Goal: Task Accomplishment & Management: Manage account settings

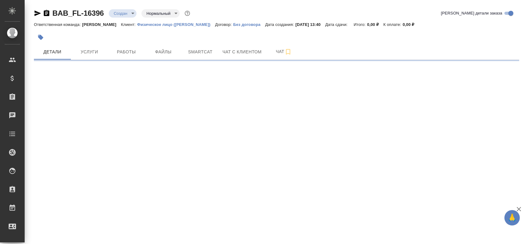
select select "RU"
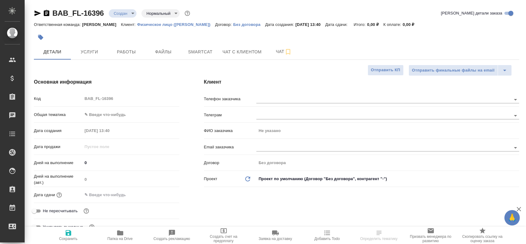
type textarea "x"
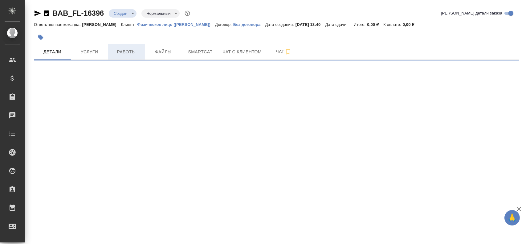
select select "RU"
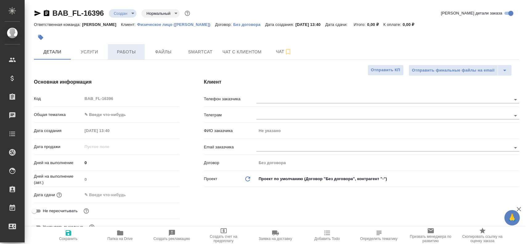
type textarea "x"
click at [133, 51] on span "Работы" at bounding box center [127, 52] width 30 height 8
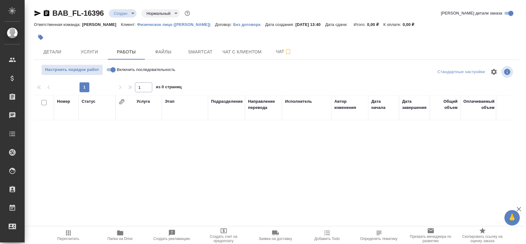
drag, startPoint x: 63, startPoint y: 50, endPoint x: 58, endPoint y: 171, distance: 120.6
click at [58, 171] on div "Номер Статус Услуга Этап Подразделение Направление перевода Исполнитель Автор и…" at bounding box center [274, 164] width 480 height 139
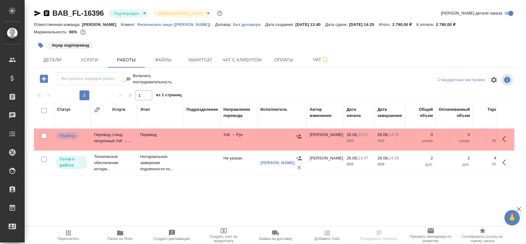
click at [196, 145] on td at bounding box center [201, 140] width 37 height 22
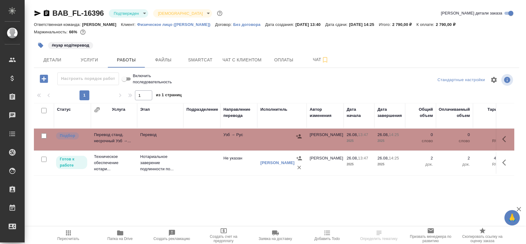
click at [196, 145] on td at bounding box center [201, 140] width 37 height 22
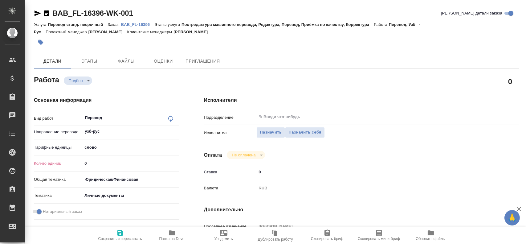
type textarea "x"
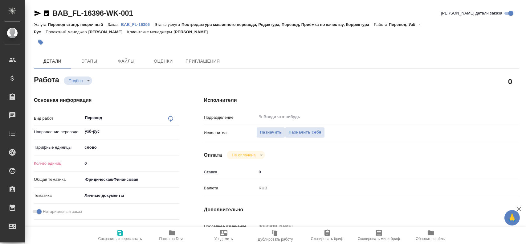
type textarea "x"
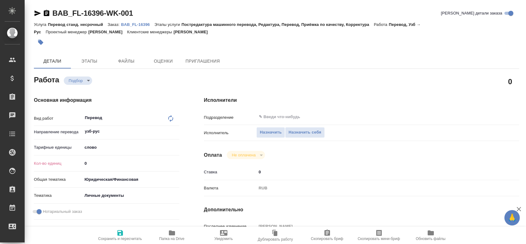
type textarea "x"
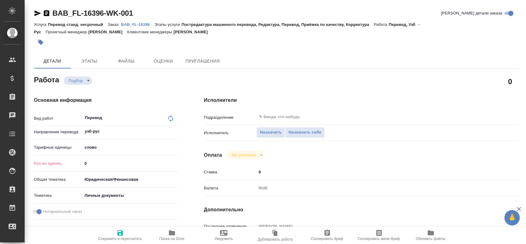
type textarea "x"
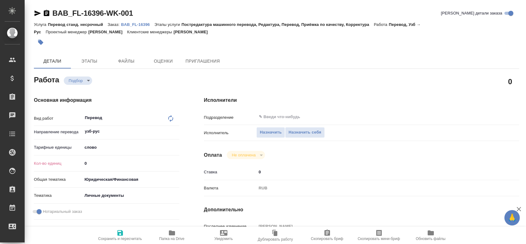
type textarea "x"
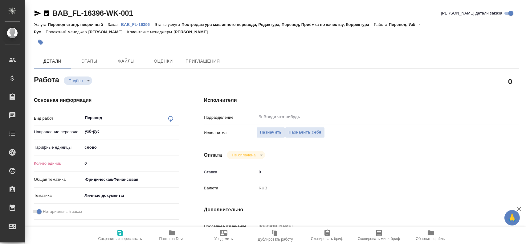
type textarea "x"
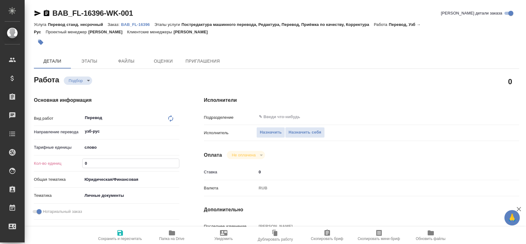
drag, startPoint x: 93, startPoint y: 165, endPoint x: 57, endPoint y: 159, distance: 36.8
click at [57, 159] on div "Кол-во единиц 0" at bounding box center [106, 163] width 145 height 11
type textarea "x"
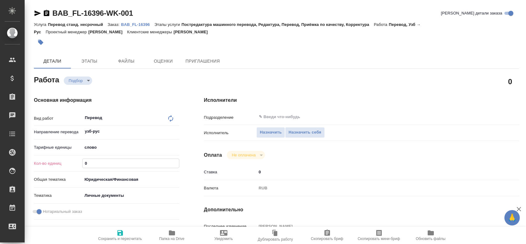
type textarea "x"
type input "1"
type textarea "x"
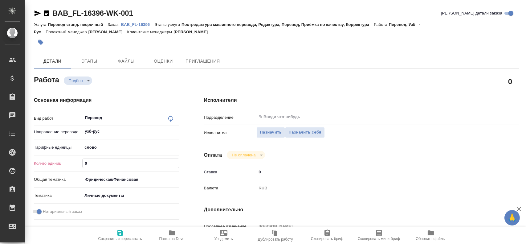
type textarea "x"
type input "15"
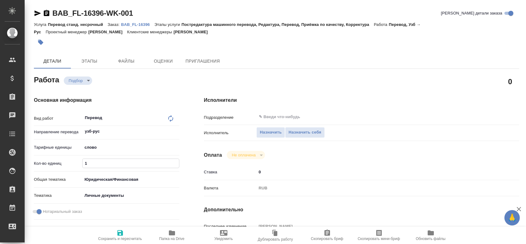
type textarea "x"
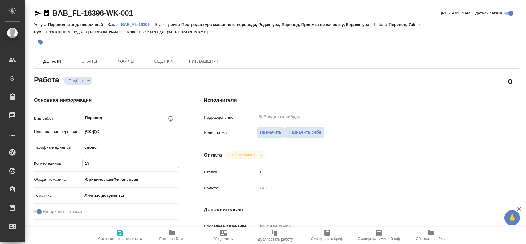
type input "150"
type textarea "x"
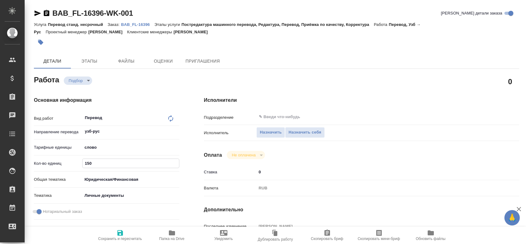
type input "150"
click at [120, 232] on icon "button" at bounding box center [120, 233] width 6 height 6
type textarea "x"
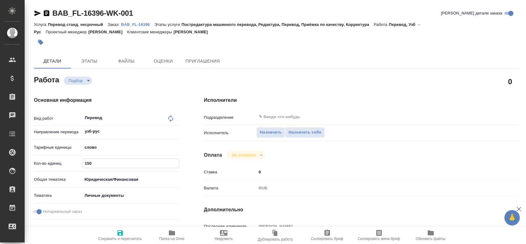
type textarea "x"
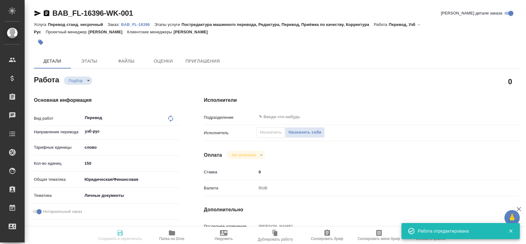
type textarea "x"
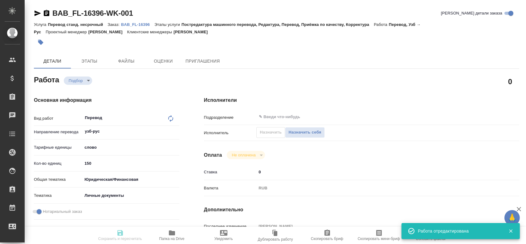
type input "recruiting"
type textarea "Перевод"
type textarea "x"
type input "узб-рус"
type input "5a8b1489cc6b4906c91bfd90"
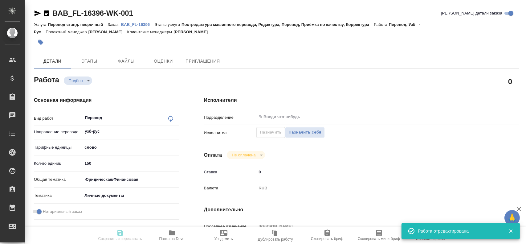
type input "150"
type input "yr-fn"
type input "5a8b8b956a9677013d343cfe"
checkbox input "true"
type input "26.08.2025 13:47"
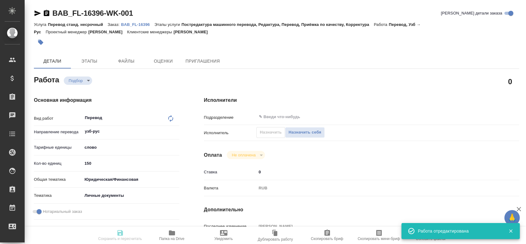
type input "26.08.2025 14:25"
type input "notPayed"
type input "0"
type input "RUB"
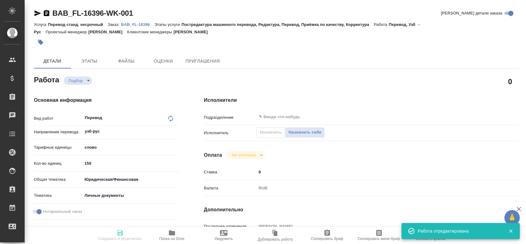
type input "[PERSON_NAME]"
type textarea "x"
type textarea "/Clients/FL_BAB/Orders/BAB_FL-16396/Translated/BAB_FL-16396-WK-001"
type textarea "x"
type input "BAB_FL-16396"
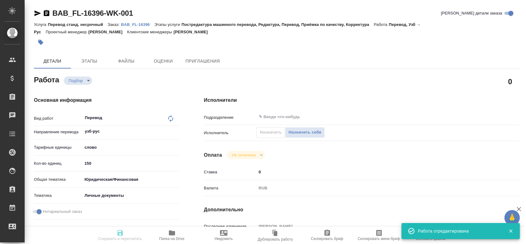
type input "Перевод станд. несрочный"
type input "Постредактура машинного перевода, Редактура, Перевод, Приёмка по качеству, Корр…"
type input "[PERSON_NAME]"
type input "/Clients/FL_BAB/Orders/BAB_FL-16396"
type textarea "x"
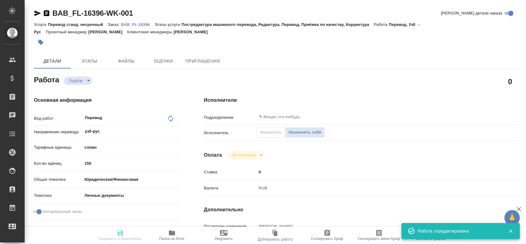
type textarea "x"
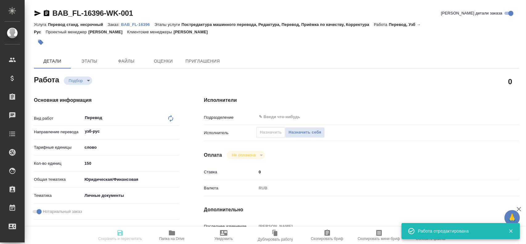
type textarea "x"
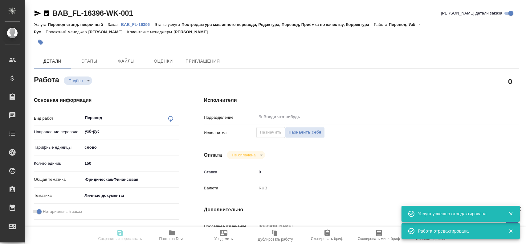
type textarea "x"
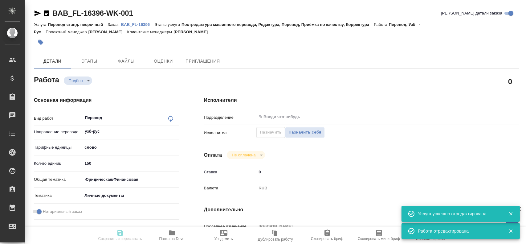
type textarea "x"
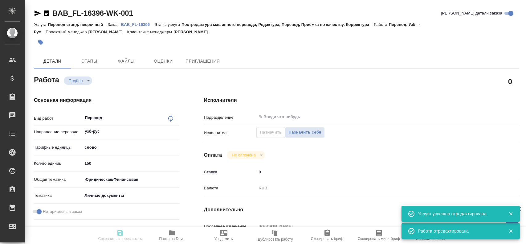
type textarea "x"
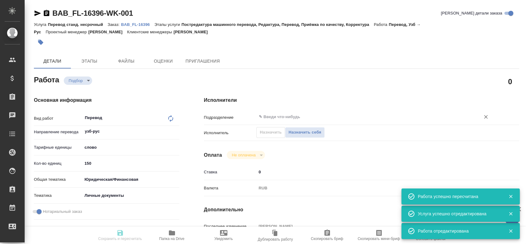
type input "recruiting"
type textarea "Перевод"
type textarea "x"
type input "узб-рус"
type input "5a8b1489cc6b4906c91bfd90"
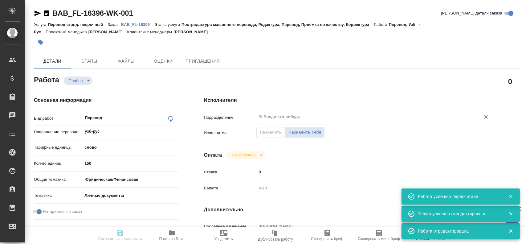
type input "150"
type input "yr-fn"
type input "5a8b8b956a9677013d343cfe"
checkbox input "true"
type input "26.08.2025 13:47"
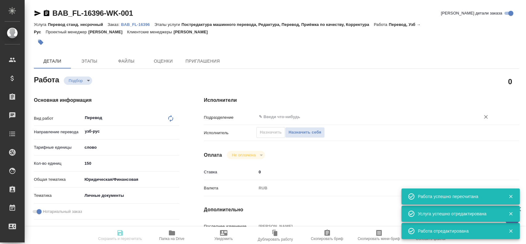
type input "26.08.2025 14:25"
type input "notPayed"
type input "0"
type input "RUB"
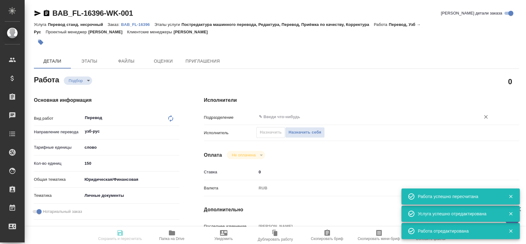
type input "Гусев Александр"
type textarea "x"
type textarea "/Clients/FL_BAB/Orders/BAB_FL-16396/Translated/BAB_FL-16396-WK-001"
type textarea "x"
type input "BAB_FL-16396"
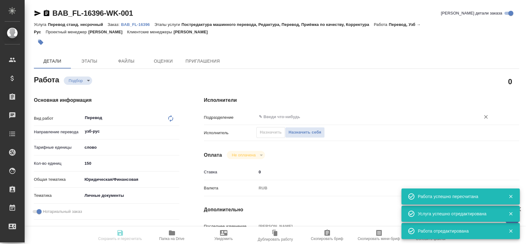
type input "Перевод станд. несрочный"
type input "Постредактура машинного перевода, Редактура, Перевод, Приёмка по качеству, Корр…"
type input "Голубев Дмитрий"
type input "/Clients/FL_BAB/Orders/BAB_FL-16396"
type textarea "x"
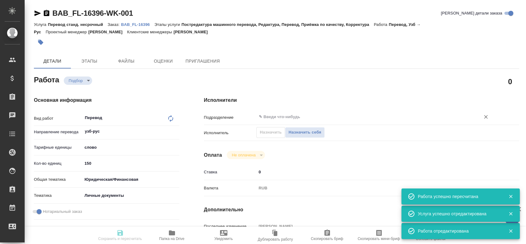
type textarea "x"
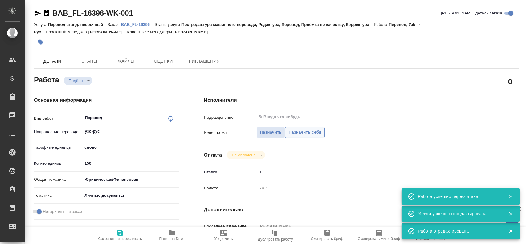
type textarea "x"
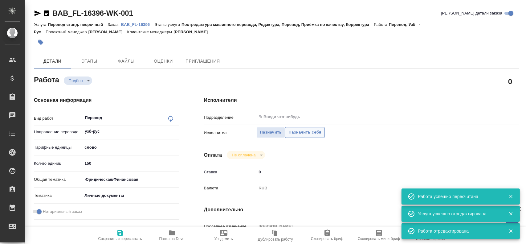
type textarea "x"
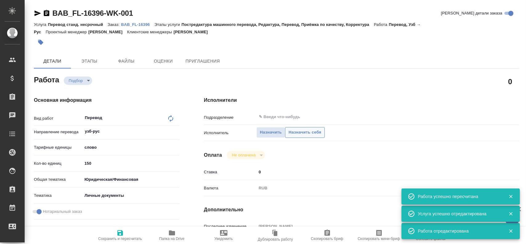
type textarea "x"
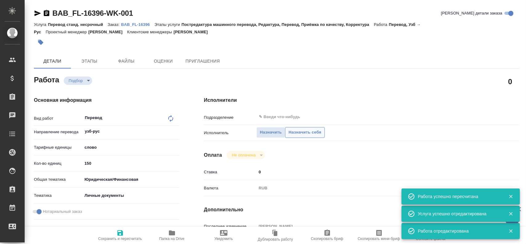
type textarea "x"
click at [299, 134] on span "Назначить себя" at bounding box center [304, 132] width 33 height 7
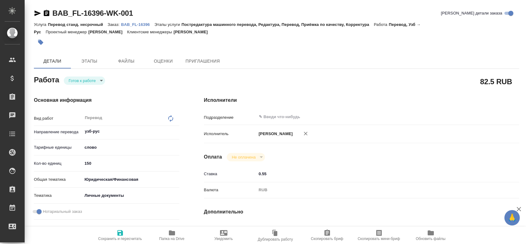
type textarea "x"
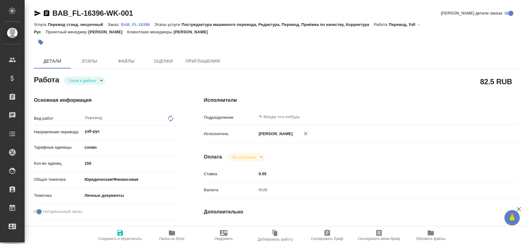
type textarea "x"
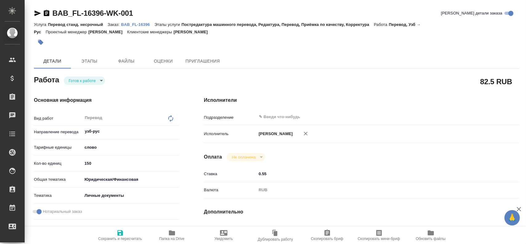
type textarea "x"
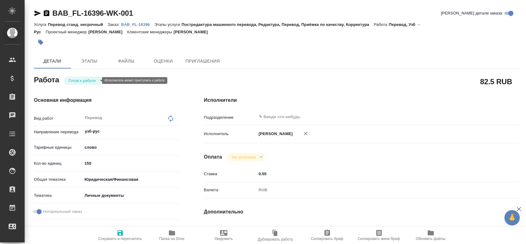
click at [74, 79] on body "🙏 .cls-1 fill:#fff; AWATERA Gusev Alexandr Клиенты Спецификации Заказы Чаты Tod…" at bounding box center [263, 122] width 526 height 244
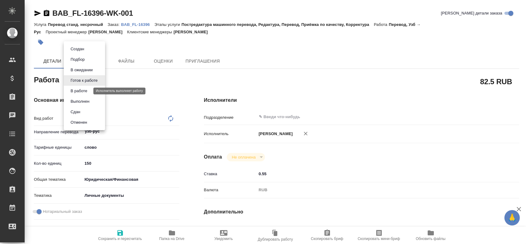
type textarea "x"
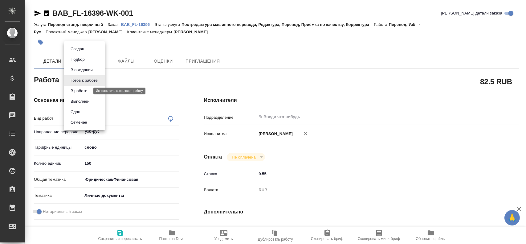
click at [74, 92] on button "В работе" at bounding box center [79, 91] width 20 height 7
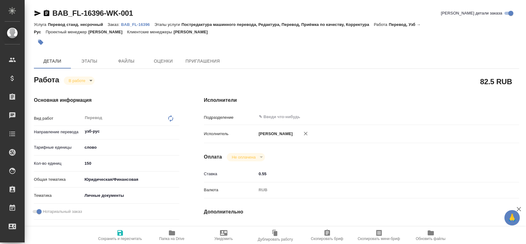
type textarea "x"
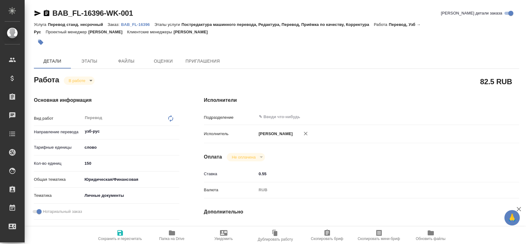
type textarea "x"
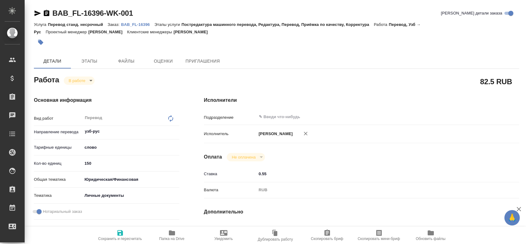
type textarea "x"
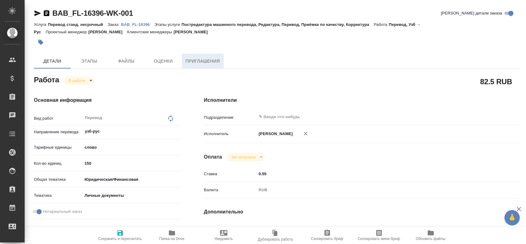
type textarea "x"
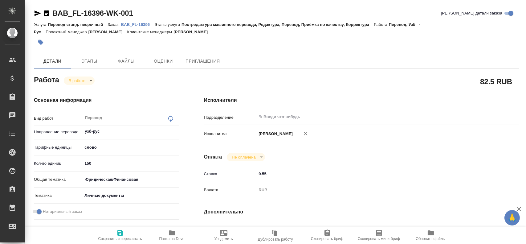
type textarea "x"
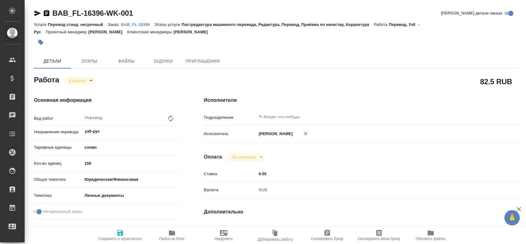
click at [175, 233] on icon "button" at bounding box center [172, 232] width 6 height 5
click at [74, 77] on body "🙏 .cls-1 fill:#fff; AWATERA Gusev Alexandr Клиенты Спецификации Заказы 0 Чаты T…" at bounding box center [263, 122] width 526 height 244
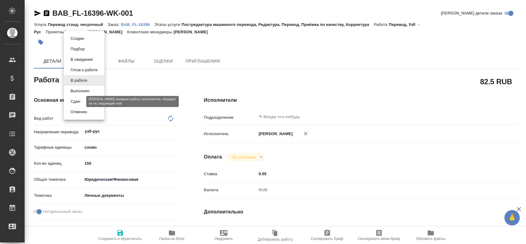
click at [71, 99] on button "Сдан" at bounding box center [75, 101] width 13 height 7
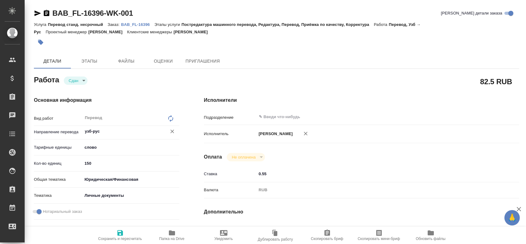
type textarea "x"
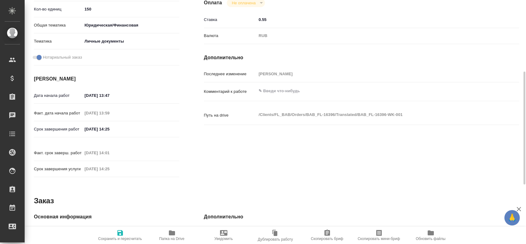
scroll to position [247, 0]
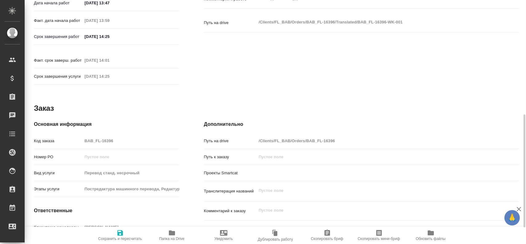
type textarea "x"
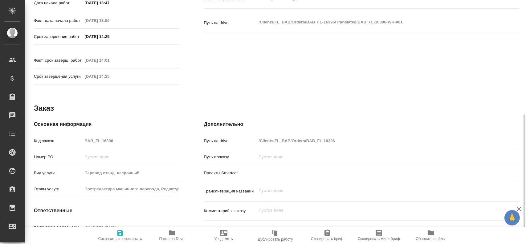
click at [75, 135] on div "Код заказа BAB_FL-16396" at bounding box center [106, 140] width 145 height 11
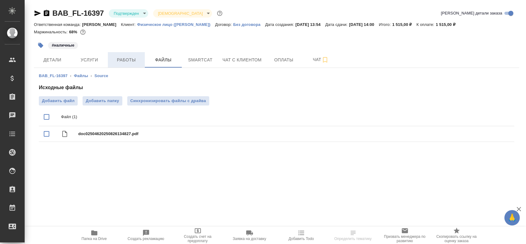
click at [129, 63] on span "Работы" at bounding box center [127, 60] width 30 height 8
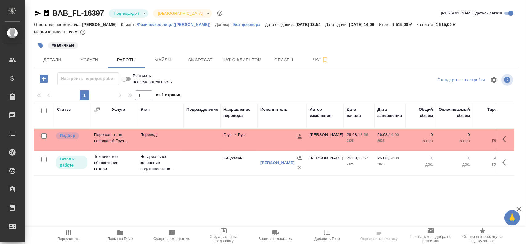
click at [164, 140] on td "Перевод" at bounding box center [160, 140] width 46 height 22
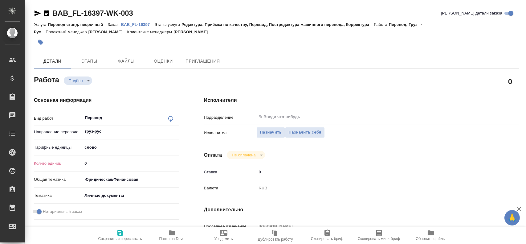
type textarea "x"
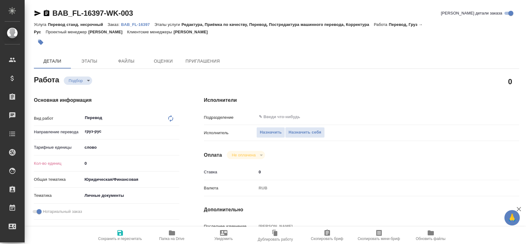
type textarea "x"
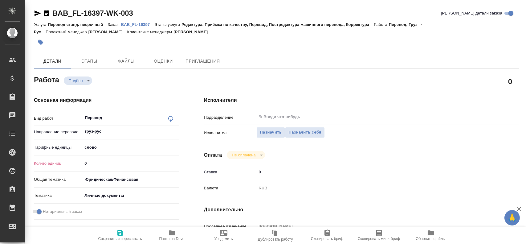
type textarea "x"
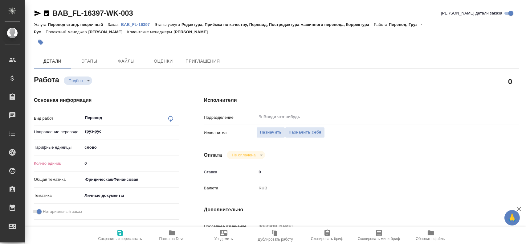
type textarea "x"
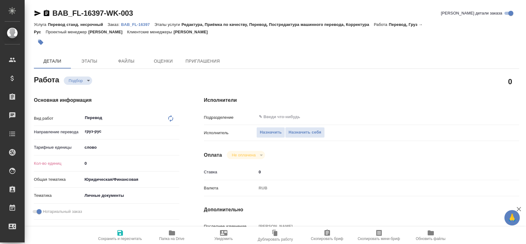
type textarea "x"
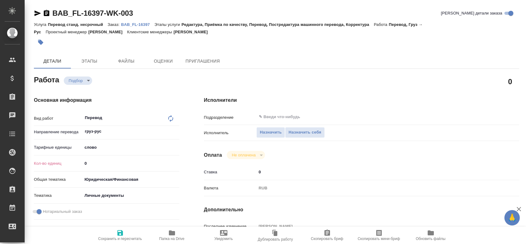
type textarea "x"
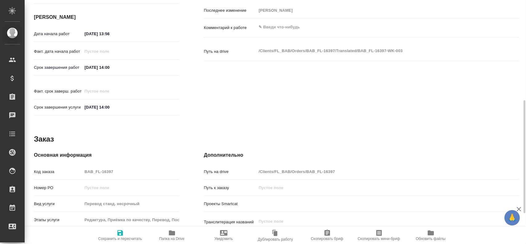
scroll to position [282, 0]
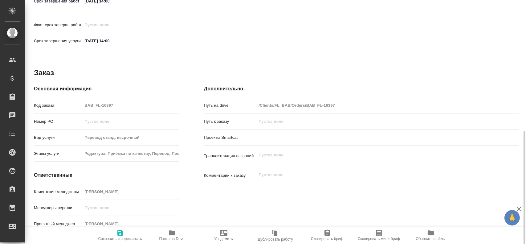
click at [171, 235] on icon "button" at bounding box center [172, 232] width 6 height 5
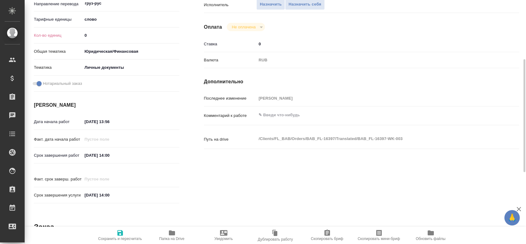
scroll to position [66, 0]
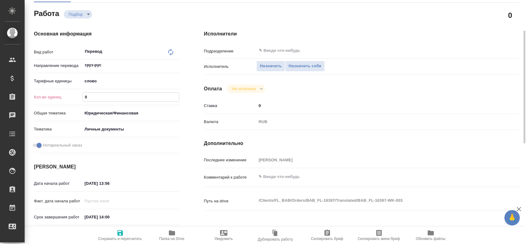
drag, startPoint x: 90, startPoint y: 97, endPoint x: 59, endPoint y: 97, distance: 31.1
click at [60, 97] on div "Кол-во единиц 0" at bounding box center [106, 97] width 145 height 11
type textarea "x"
type input "7"
type textarea "x"
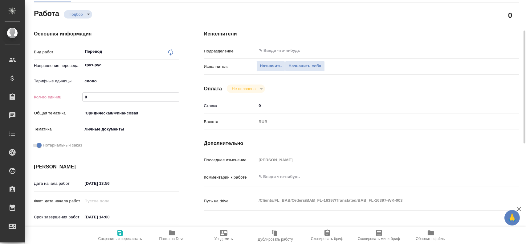
type textarea "x"
type input "75"
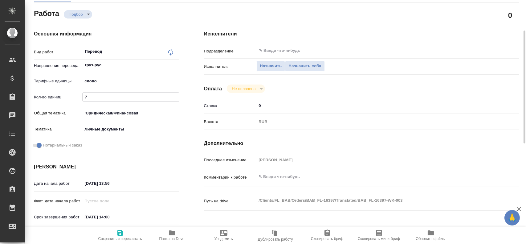
type textarea "x"
type input "75"
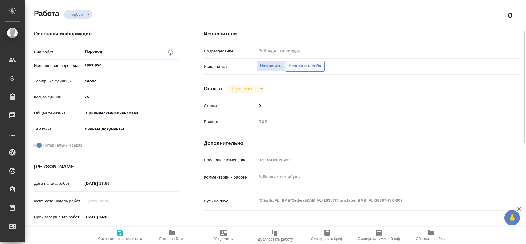
click at [291, 63] on span "Назначить себя" at bounding box center [304, 66] width 33 height 7
type textarea "x"
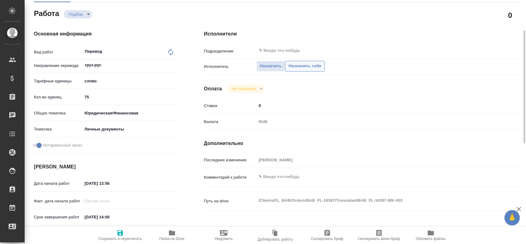
type textarea "x"
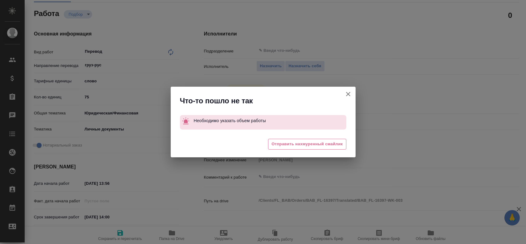
click at [346, 93] on icon "button" at bounding box center [348, 93] width 7 height 7
type textarea "x"
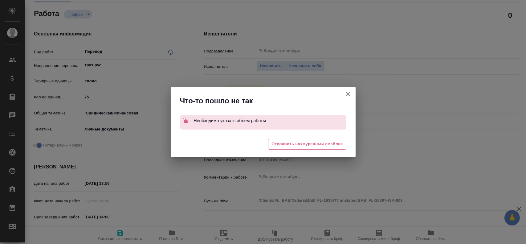
type textarea "x"
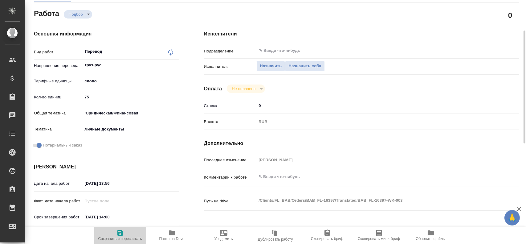
click at [122, 240] on span "Сохранить и пересчитать" at bounding box center [120, 238] width 44 height 4
type textarea "x"
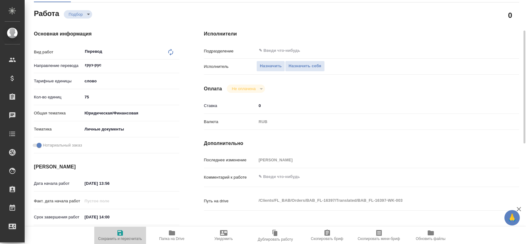
type textarea "x"
type input "recruiting"
type textarea "Перевод"
type textarea "x"
type input "груз-рус"
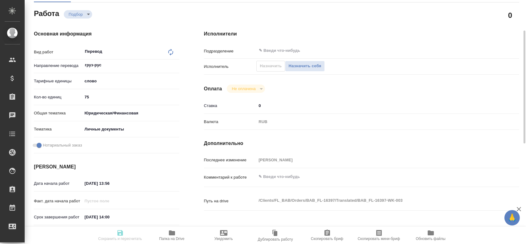
type input "5a8b1489cc6b4906c91bfd90"
type input "75"
type input "yr-fn"
type input "5a8b8b956a9677013d343cfe"
checkbox input "true"
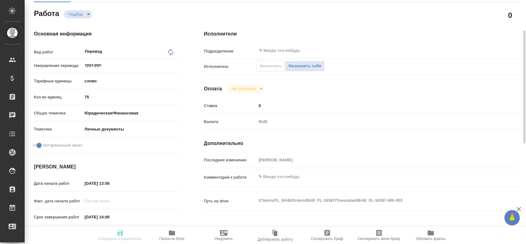
type input "26.08.2025 13:56"
type input "26.08.2025 14:00"
type input "notPayed"
type input "0"
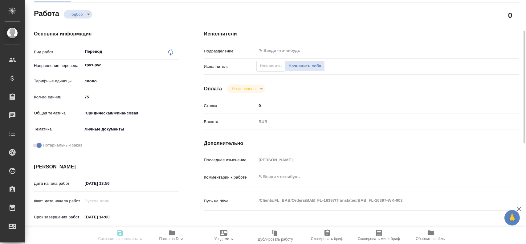
type input "RUB"
type input "[PERSON_NAME]"
type textarea "x"
type textarea "/Clients/FL_BAB/Orders/BAB_FL-16397/Translated/BAB_FL-16397-WK-003"
type textarea "x"
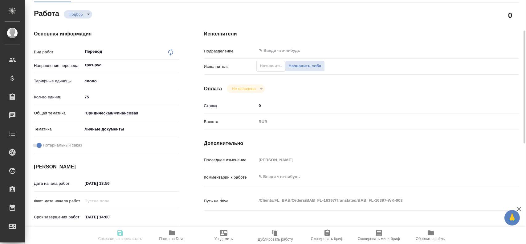
type input "BAB_FL-16397"
type input "Перевод станд. несрочный"
type input "Редактура, Приёмка по качеству, Перевод, Постредактура машинного перевода, Корр…"
type input "Голубев Дмитрий"
type input "/Clients/FL_BAB/Orders/BAB_FL-16397"
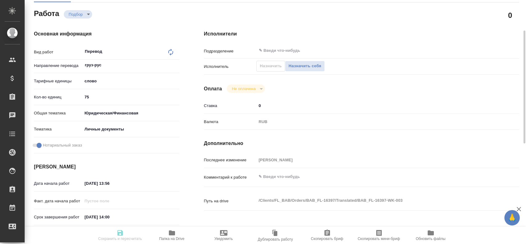
type textarea "x"
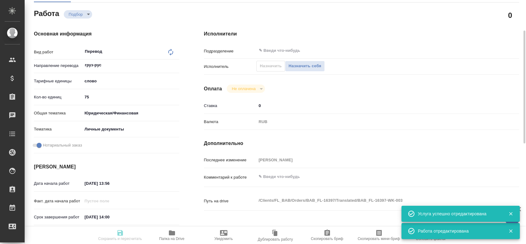
type textarea "x"
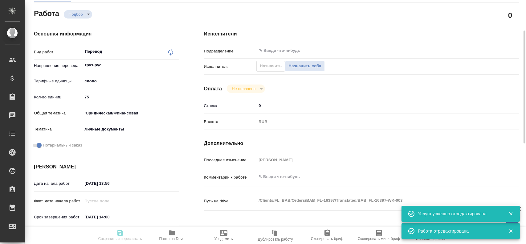
type textarea "x"
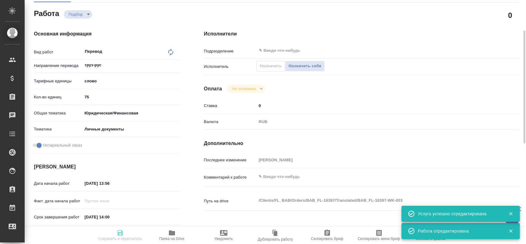
type textarea "x"
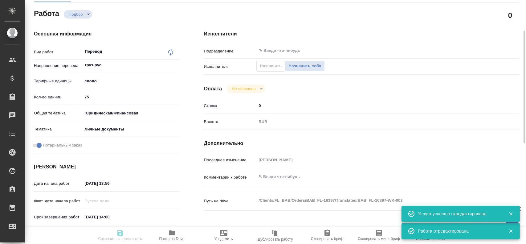
type textarea "x"
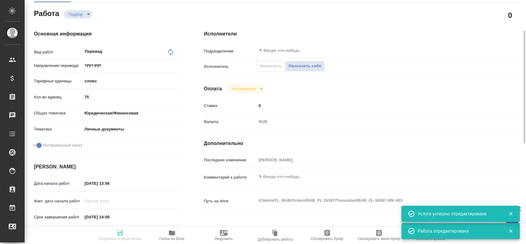
type textarea "x"
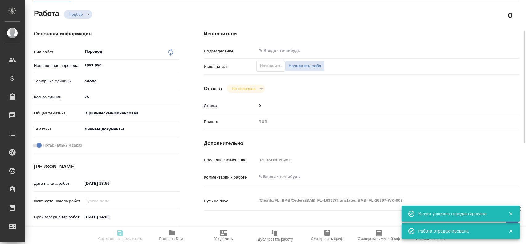
type input "recruiting"
type textarea "Перевод"
type textarea "x"
type input "груз-рус"
type input "5a8b1489cc6b4906c91bfd90"
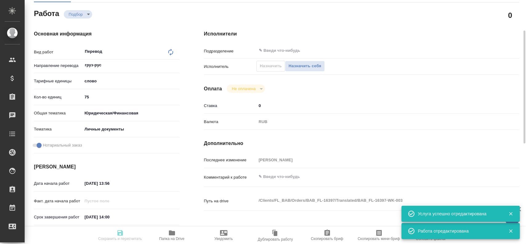
type input "75"
type input "yr-fn"
type input "5a8b8b956a9677013d343cfe"
checkbox input "true"
type input "26.08.2025 13:56"
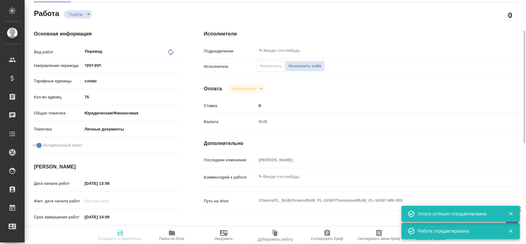
type input "26.08.2025 14:00"
type input "notPayed"
type input "0"
type input "RUB"
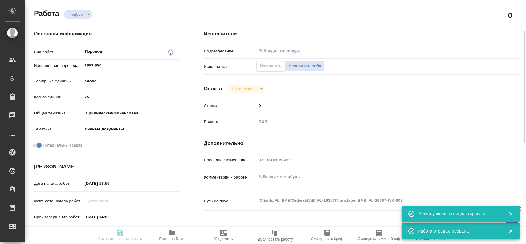
type input "Гусев Александр"
type textarea "x"
type textarea "/Clients/FL_BAB/Orders/BAB_FL-16397/Translated/BAB_FL-16397-WK-003"
type textarea "x"
type input "BAB_FL-16397"
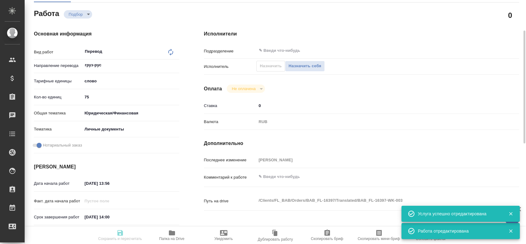
type input "Перевод станд. несрочный"
type input "Редактура, Приёмка по качеству, Перевод, Постредактура машинного перевода, Корр…"
type input "Голубев Дмитрий"
type input "/Clients/FL_BAB/Orders/BAB_FL-16397"
type textarea "x"
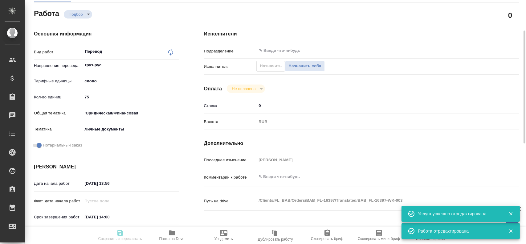
type textarea "x"
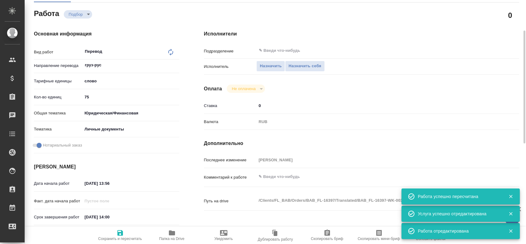
type textarea "x"
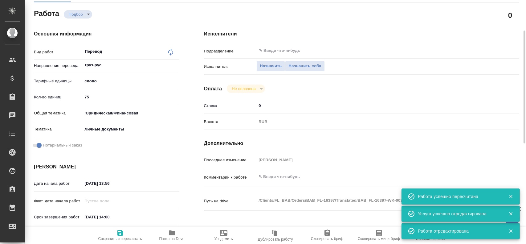
type textarea "x"
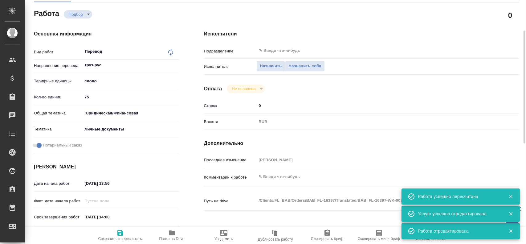
type textarea "x"
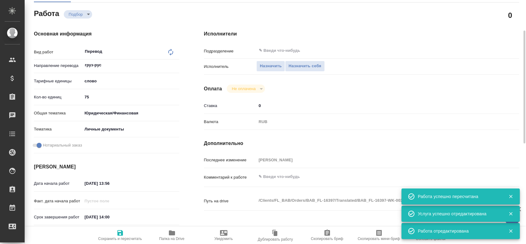
type textarea "x"
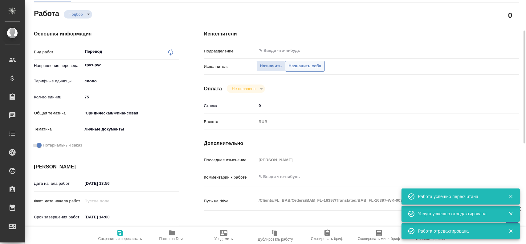
click at [306, 70] on button "Назначить себя" at bounding box center [304, 66] width 39 height 11
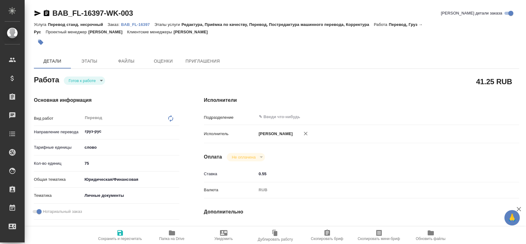
type textarea "x"
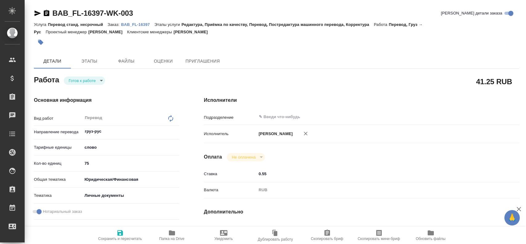
type textarea "x"
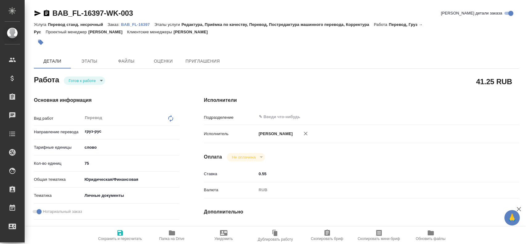
click at [73, 81] on body "🙏 .cls-1 fill:#fff; AWATERA [PERSON_NAME] Спецификации Заказы Чаты Todo Проекты…" at bounding box center [263, 122] width 526 height 244
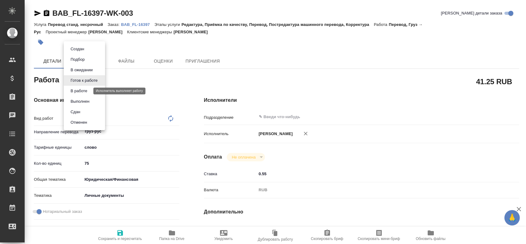
type textarea "x"
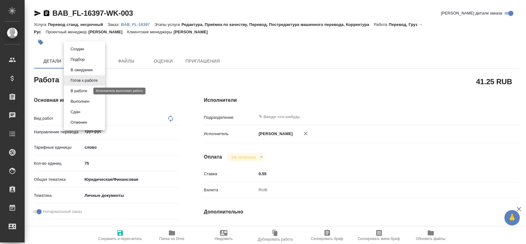
click at [73, 92] on button "В работе" at bounding box center [79, 91] width 20 height 7
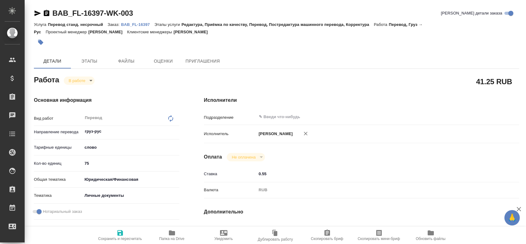
type textarea "x"
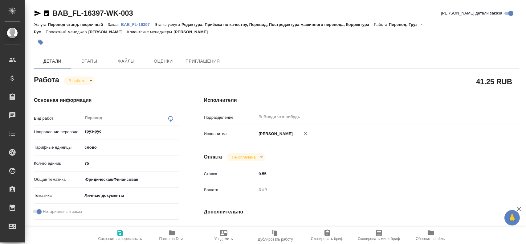
type textarea "x"
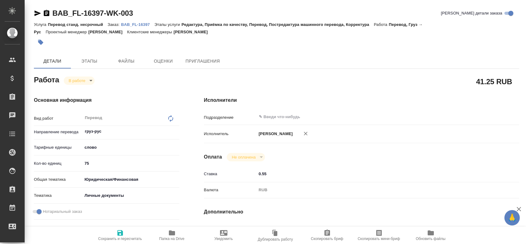
type textarea "x"
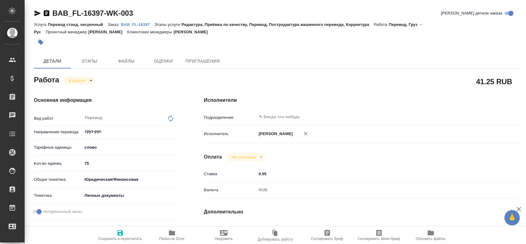
type textarea "x"
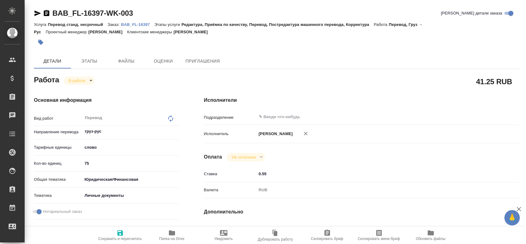
scroll to position [247, 0]
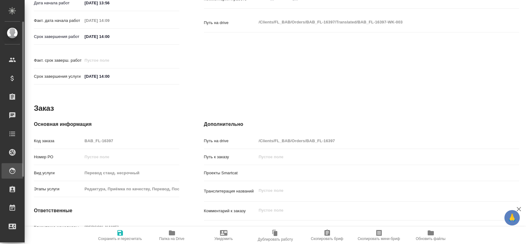
type textarea "x"
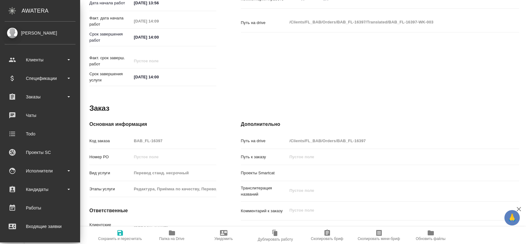
type textarea "x"
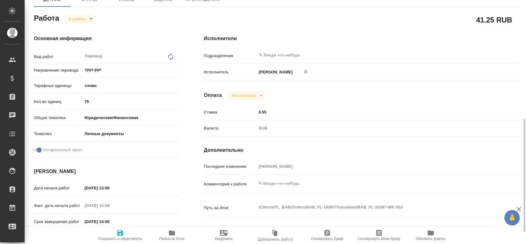
scroll to position [0, 0]
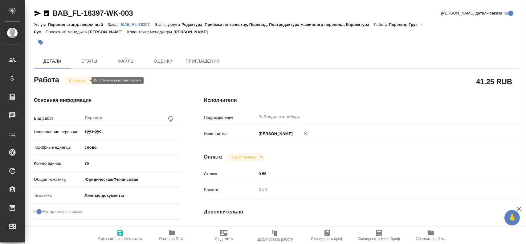
click at [77, 80] on body "🙏 .cls-1 fill:#fff; AWATERA Gusev Alexandr Клиенты Спецификации Заказы 0 Чаты T…" at bounding box center [263, 122] width 526 height 244
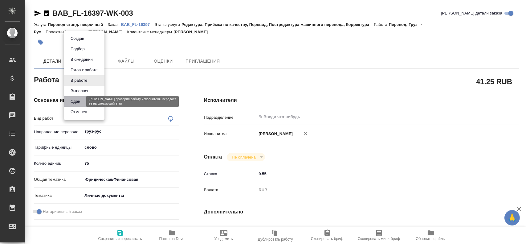
click at [76, 100] on button "Сдан" at bounding box center [75, 101] width 13 height 7
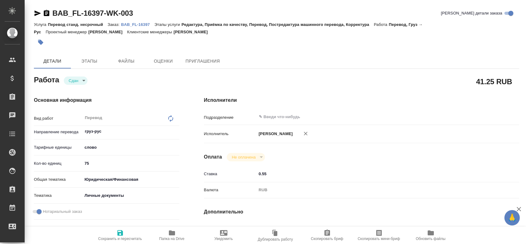
type textarea "x"
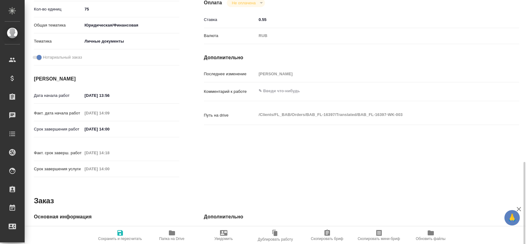
scroll to position [216, 0]
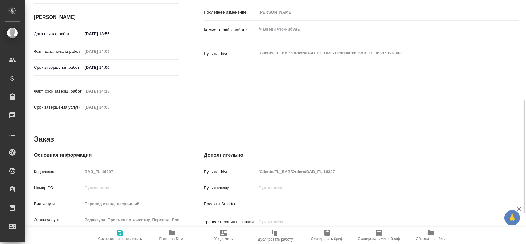
type textarea "x"
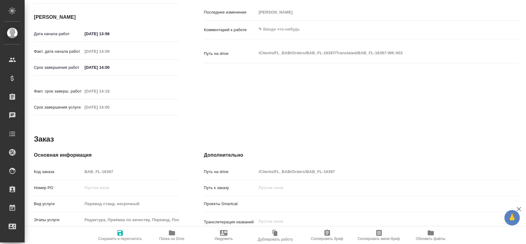
click at [64, 166] on div "Код заказа BAB_FL-16397" at bounding box center [106, 171] width 145 height 11
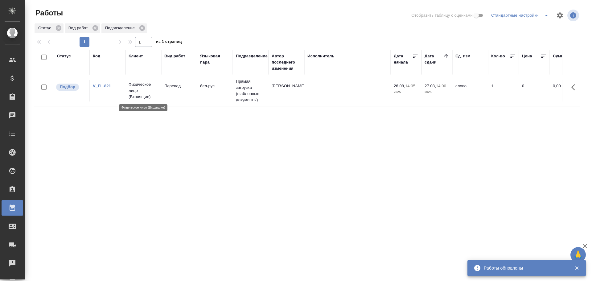
click at [130, 96] on p "Физическое лицо (Входящие)" at bounding box center [144, 90] width 30 height 18
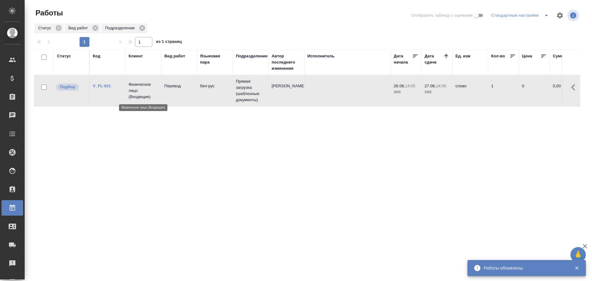
click at [130, 96] on p "Физическое лицо (Входящие)" at bounding box center [144, 90] width 30 height 18
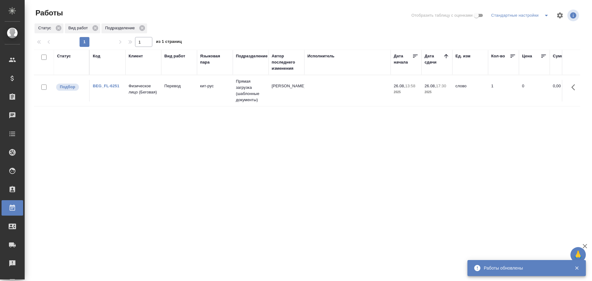
click at [227, 93] on td "кит-рус" at bounding box center [215, 91] width 36 height 22
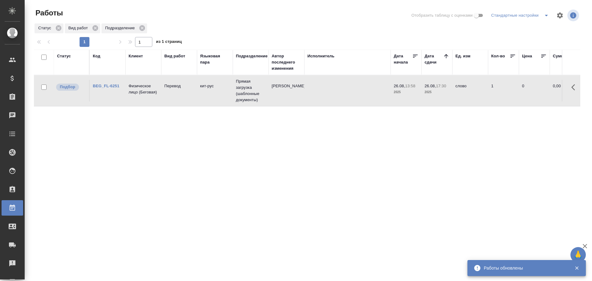
click at [227, 93] on td "кит-рус" at bounding box center [215, 91] width 36 height 22
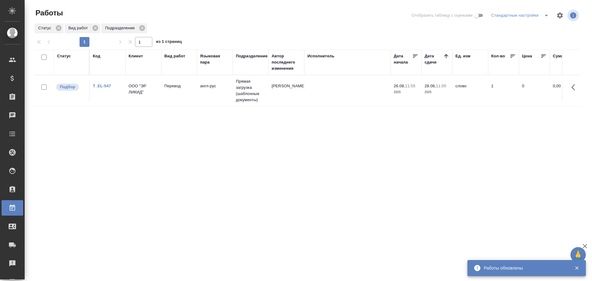
click at [174, 93] on td "Перевод" at bounding box center [179, 91] width 36 height 22
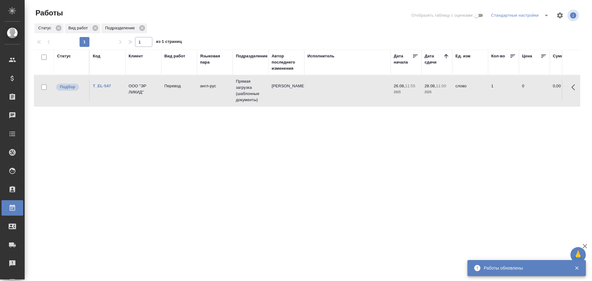
click at [174, 93] on td "Перевод" at bounding box center [179, 91] width 36 height 22
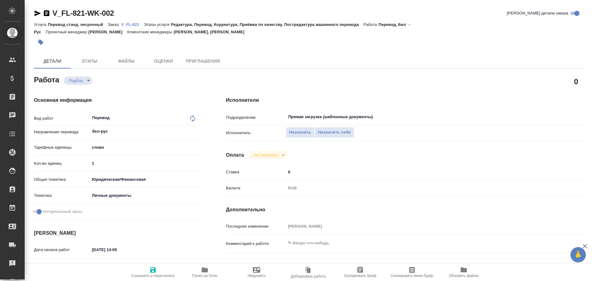
type textarea "x"
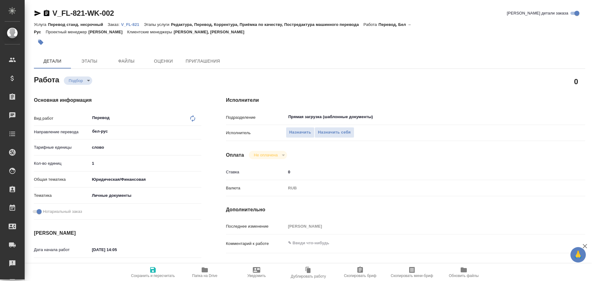
type textarea "x"
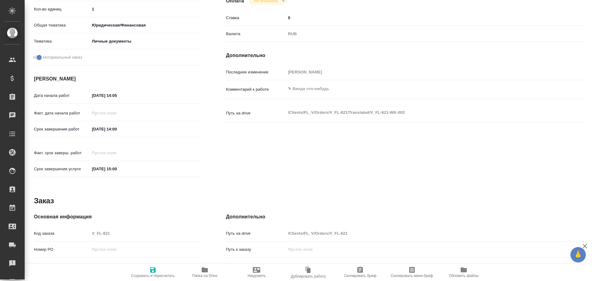
scroll to position [245, 0]
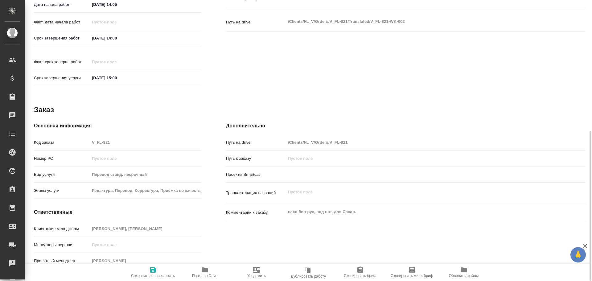
type textarea "x"
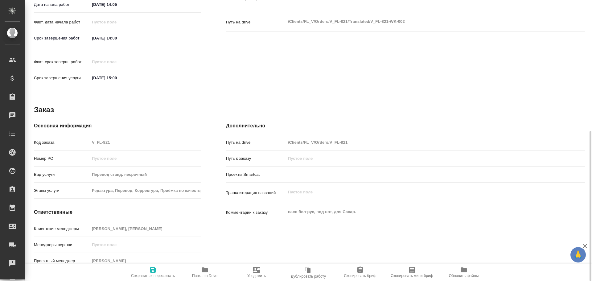
type textarea "x"
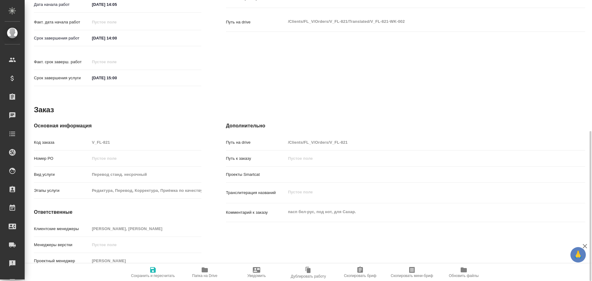
type textarea "x"
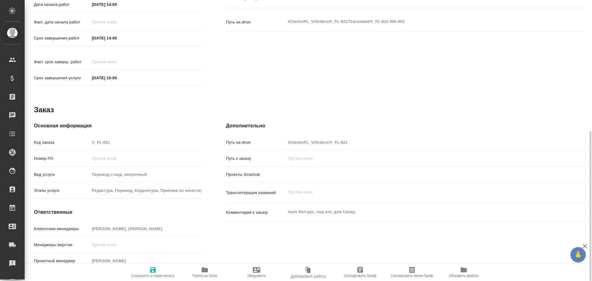
click at [200, 266] on span "Папка на Drive" at bounding box center [204, 272] width 44 height 12
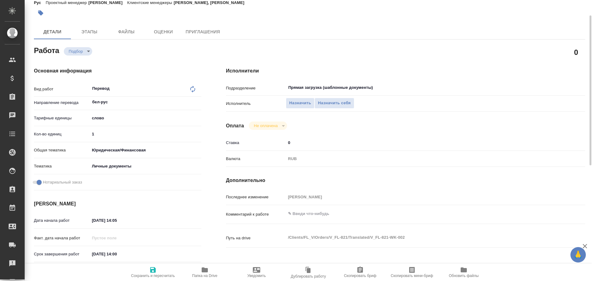
scroll to position [0, 0]
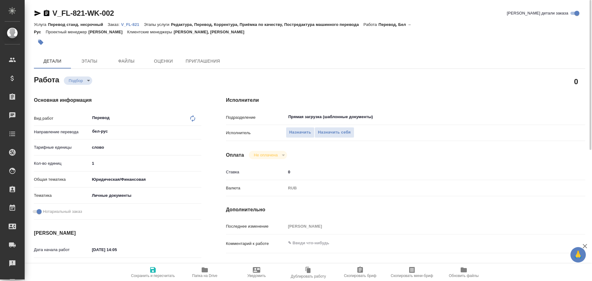
drag, startPoint x: 94, startPoint y: 162, endPoint x: 62, endPoint y: 157, distance: 32.4
click at [65, 157] on div "Вид работ Перевод x ​ Направление перевода бел-рус ​ Тарифные единицы слово 5a8…" at bounding box center [117, 166] width 167 height 111
type textarea "x"
type input "7"
type textarea "x"
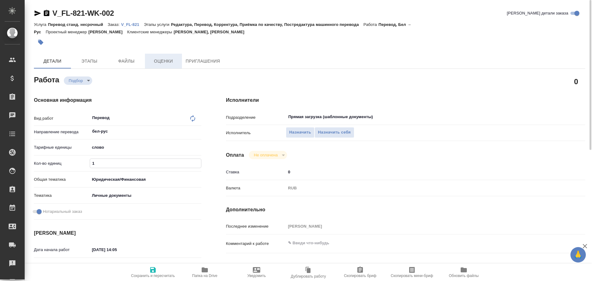
type textarea "x"
type input "75"
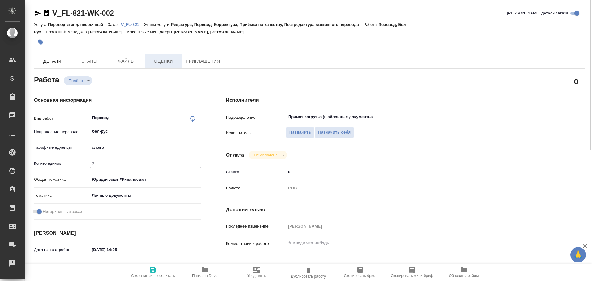
type textarea "x"
type input "75"
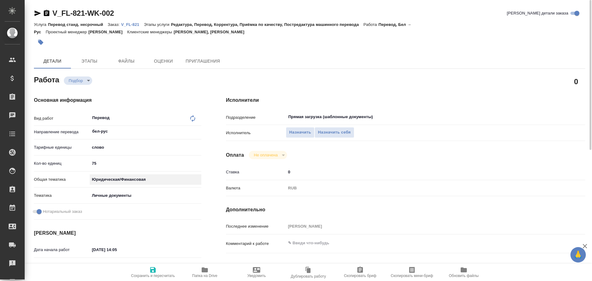
drag, startPoint x: 187, startPoint y: 190, endPoint x: 188, endPoint y: 195, distance: 5.7
drag, startPoint x: 188, startPoint y: 195, endPoint x: 153, endPoint y: 267, distance: 79.5
click at [153, 267] on icon "button" at bounding box center [152, 269] width 7 height 7
type textarea "x"
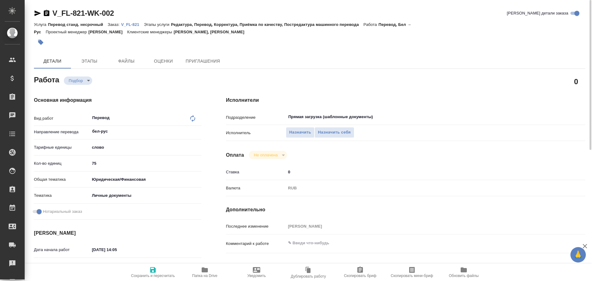
type textarea "x"
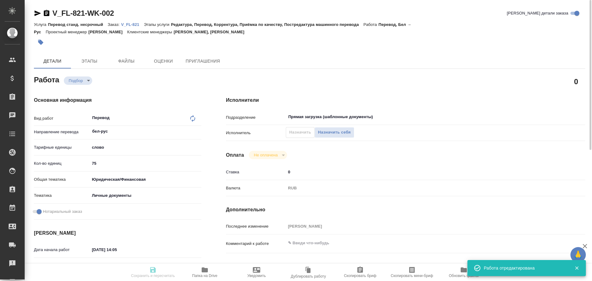
type textarea "x"
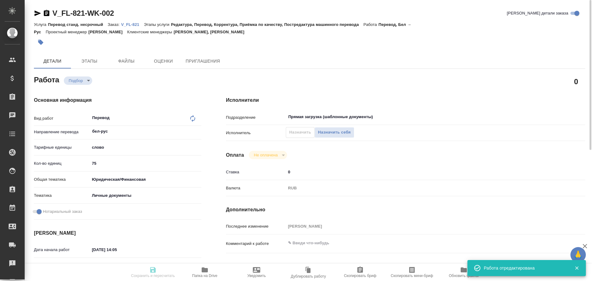
type input "recruiting"
type textarea "Перевод"
type textarea "x"
type input "бел-рус"
type input "5a8b1489cc6b4906c91bfd90"
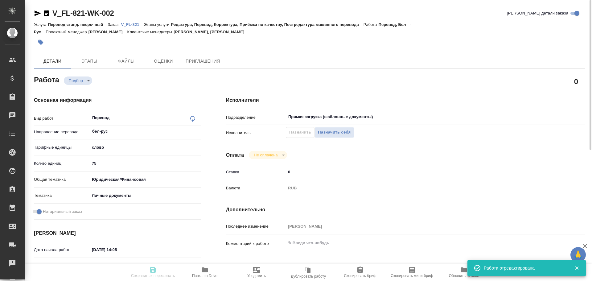
type input "75"
type input "yr-fn"
type input "5a8b8b956a9677013d343cfe"
checkbox input "true"
type input "26.08.2025 14:05"
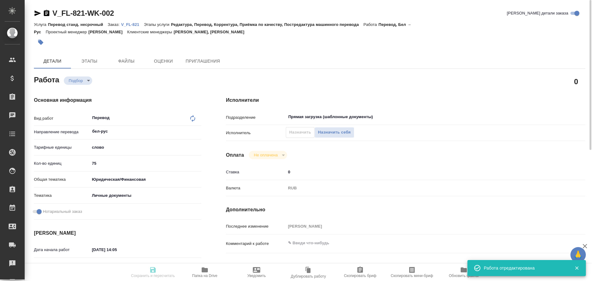
type input "27.08.2025 14:00"
type input "27.08.2025 15:00"
type input "Прямая загрузка (шаблонные документы)"
type input "notPayed"
type input "0"
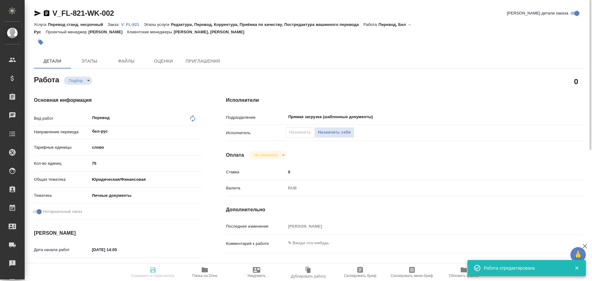
type input "RUB"
type input "[PERSON_NAME]"
type textarea "x"
type textarea "/Clients/FL_V/Orders/V_FL-821/Translated/V_FL-821-WK-002"
type textarea "x"
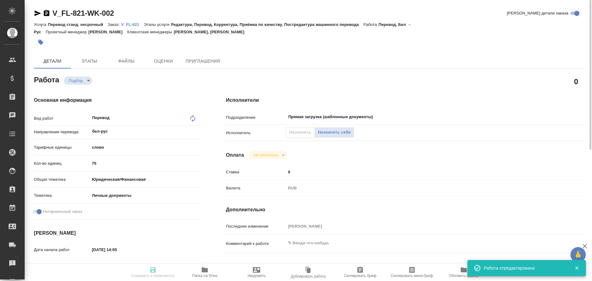
type input "V_FL-821"
type input "Перевод станд. несрочный"
type input "Редактура, Перевод, Корректура, Приёмка по качеству, Постредактура машинного пе…"
type input "Касымов Тимур, Веселова Юлия"
type input "/Clients/FL_V/Orders/V_FL-821"
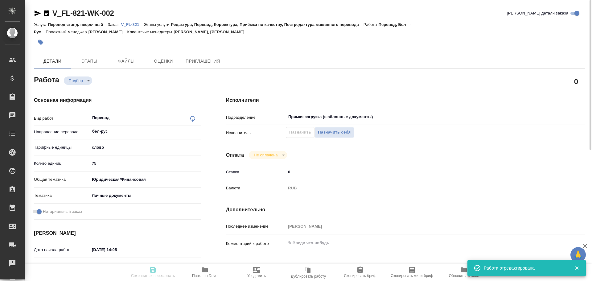
type textarea "x"
type textarea "пасп бел-рус, под нот, для Сахар."
type textarea "x"
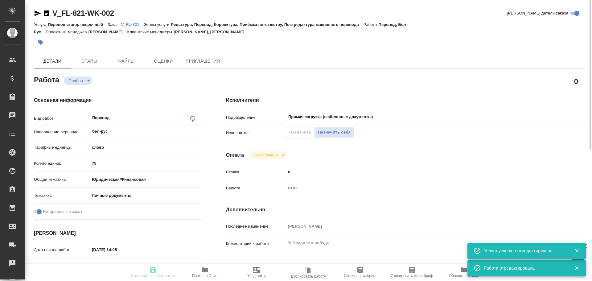
type textarea "x"
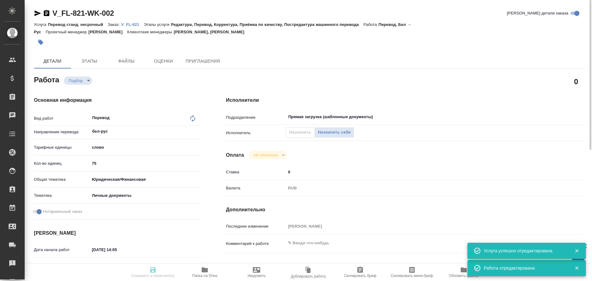
type textarea "x"
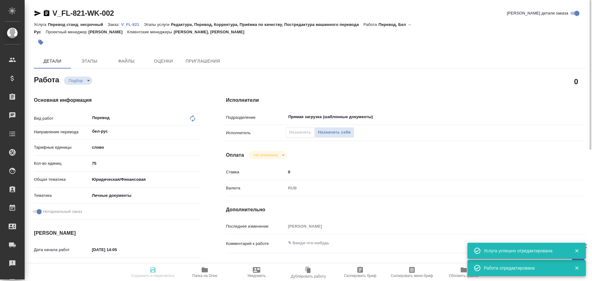
type textarea "x"
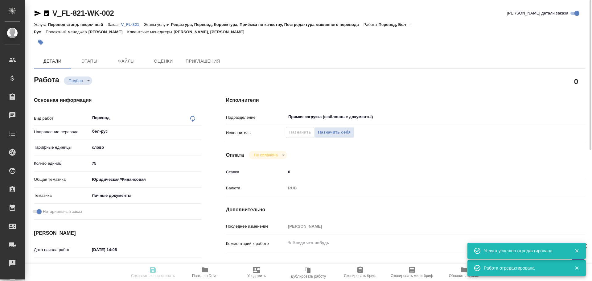
type textarea "x"
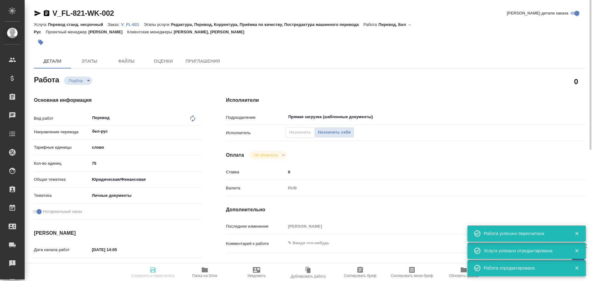
type input "recruiting"
type textarea "Перевод"
type textarea "x"
type input "бел-рус"
type input "5a8b1489cc6b4906c91bfd90"
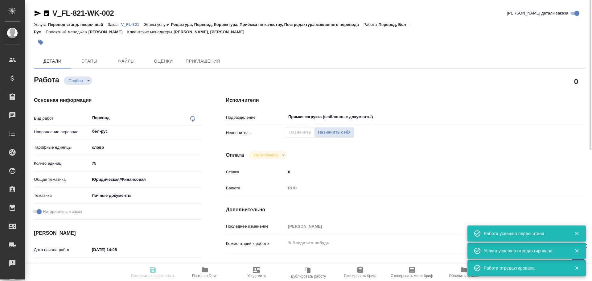
type input "75"
type input "yr-fn"
type input "5a8b8b956a9677013d343cfe"
checkbox input "true"
type input "26.08.2025 14:05"
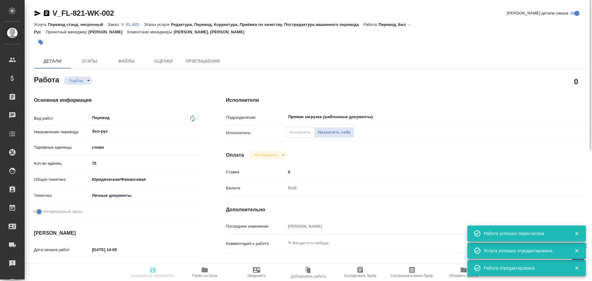
type input "27.08.2025 14:00"
type input "27.08.2025 15:00"
type input "Прямая загрузка (шаблонные документы)"
type input "notPayed"
type input "0"
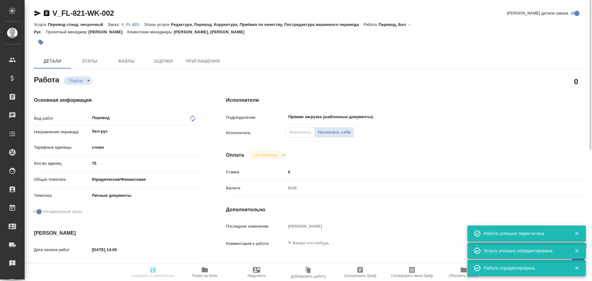
type input "RUB"
type input "[PERSON_NAME]"
type textarea "x"
type textarea "/Clients/FL_V/Orders/V_FL-821/Translated/V_FL-821-WK-002"
type textarea "x"
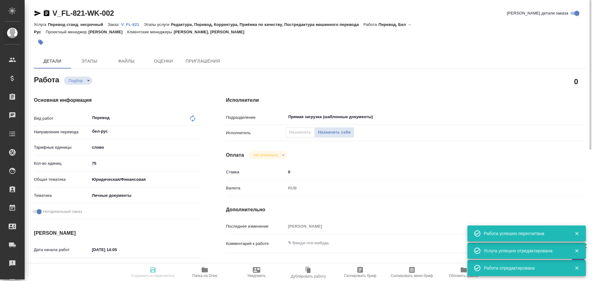
type input "V_FL-821"
type input "Перевод станд. несрочный"
type input "Редактура, Перевод, Корректура, Приёмка по качеству, Постредактура машинного пе…"
type input "Касымов Тимур, Веселова Юлия"
type input "/Clients/FL_V/Orders/V_FL-821"
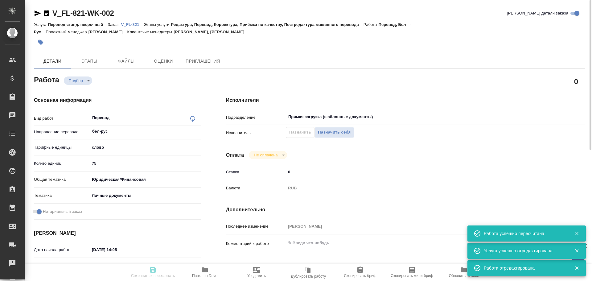
type textarea "x"
type textarea "пасп бел-рус, под нот, для Сахар."
type textarea "x"
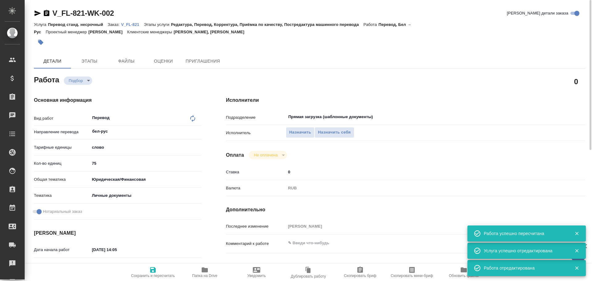
type textarea "x"
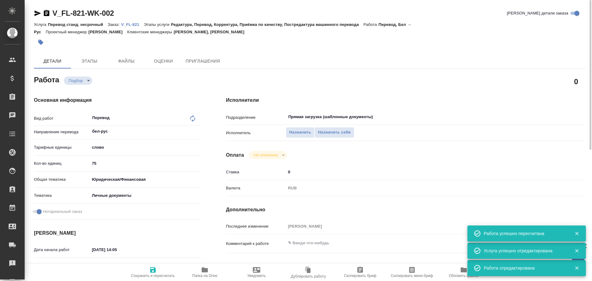
type textarea "x"
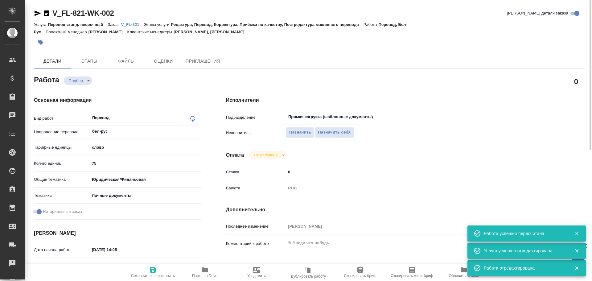
type textarea "x"
click at [338, 133] on span "Назначить себя" at bounding box center [334, 132] width 33 height 7
type textarea "x"
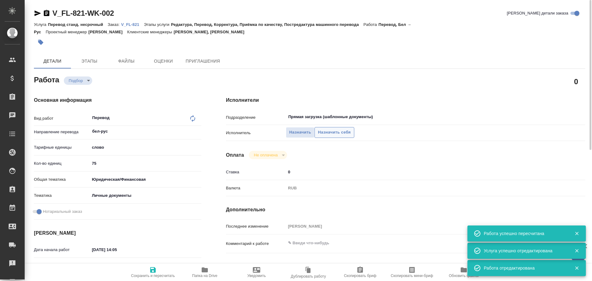
type textarea "x"
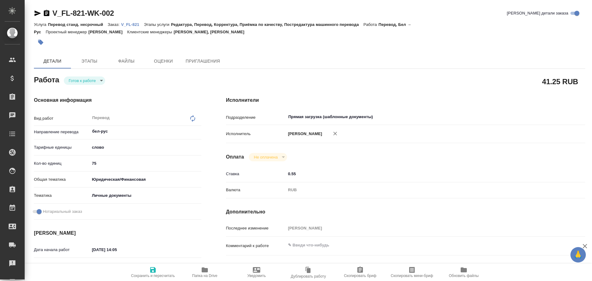
type textarea "x"
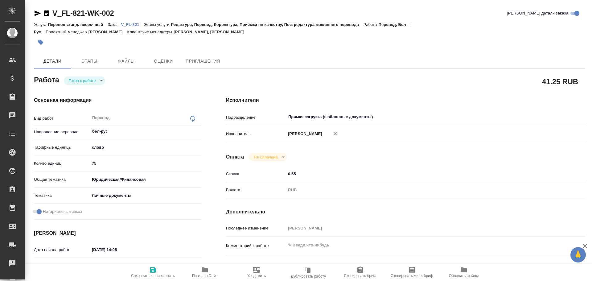
type textarea "x"
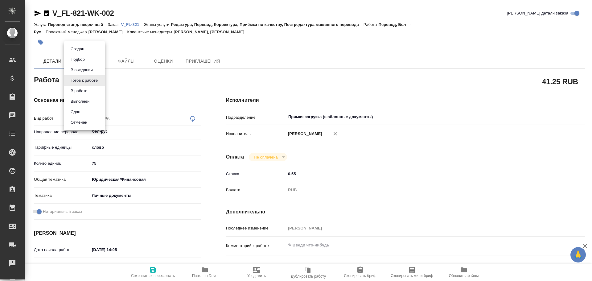
click at [93, 79] on body "🙏 .cls-1 fill:#fff; AWATERA [PERSON_NAME] Спецификации Заказы Чаты Todo Проекты…" at bounding box center [296, 140] width 592 height 281
type textarea "x"
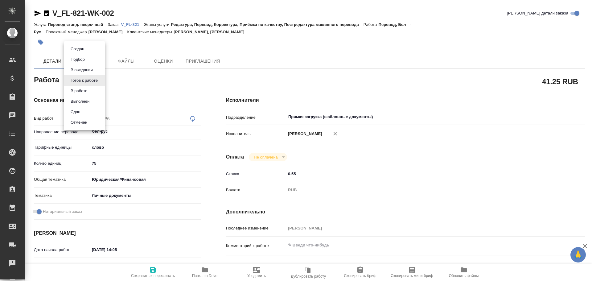
type textarea "x"
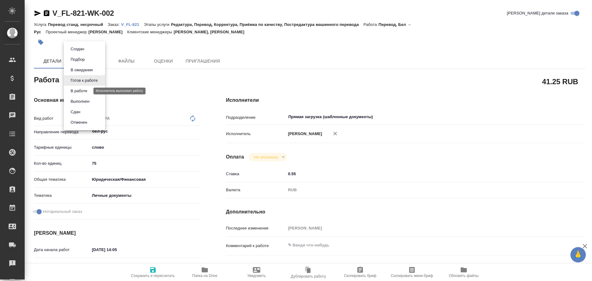
type textarea "x"
click at [85, 88] on button "В работе" at bounding box center [79, 91] width 20 height 7
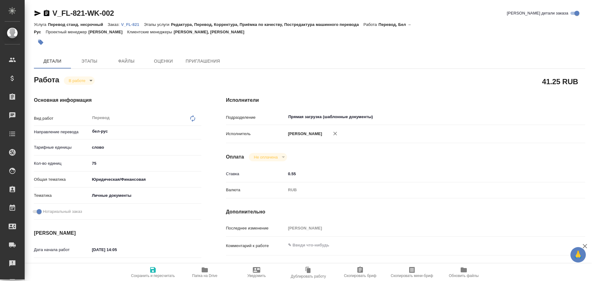
type textarea "x"
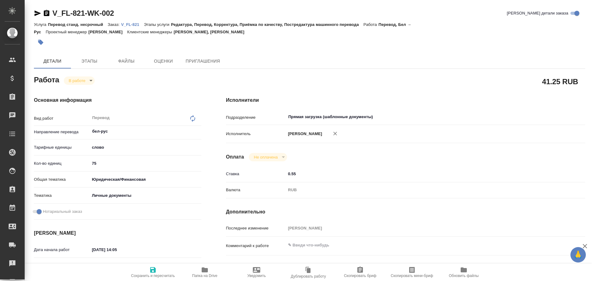
type textarea "x"
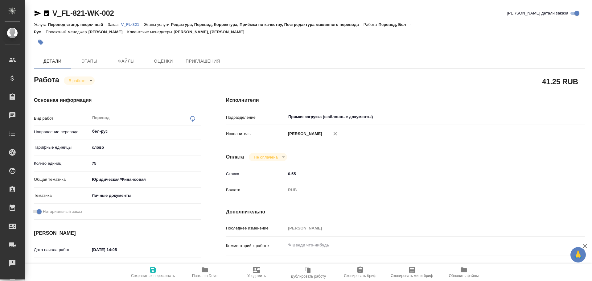
type textarea "x"
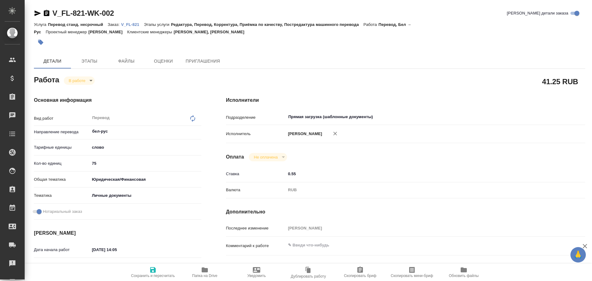
type textarea "x"
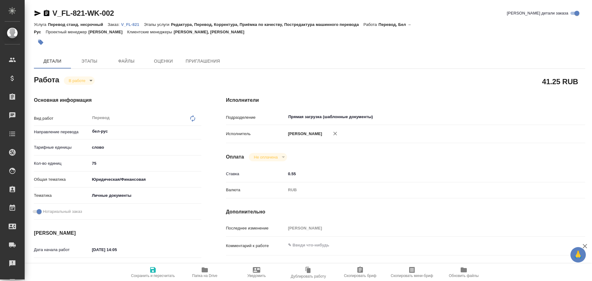
type textarea "x"
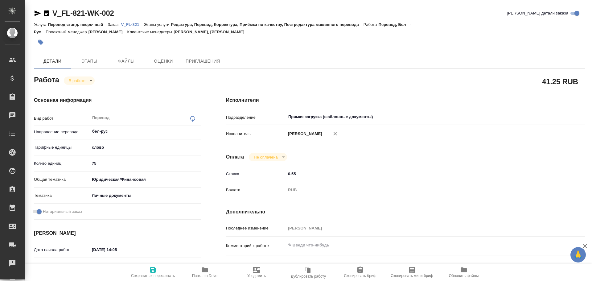
type textarea "x"
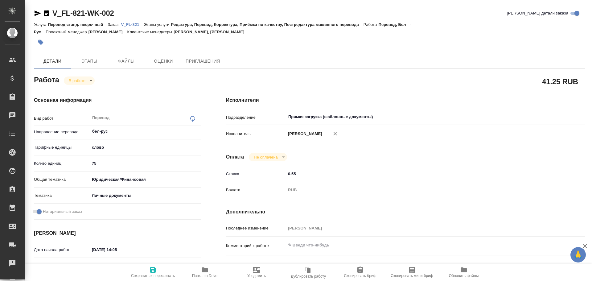
type textarea "x"
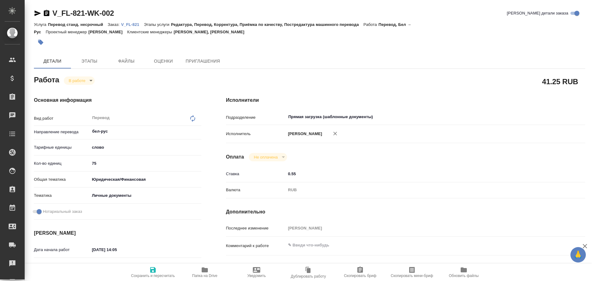
type textarea "x"
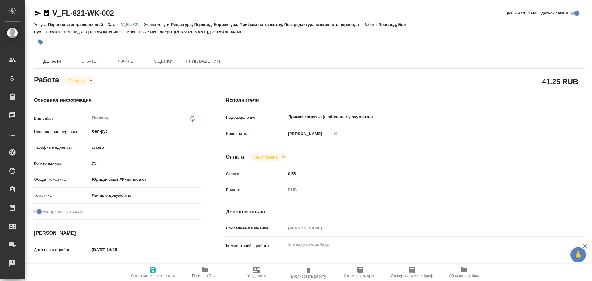
type textarea "x"
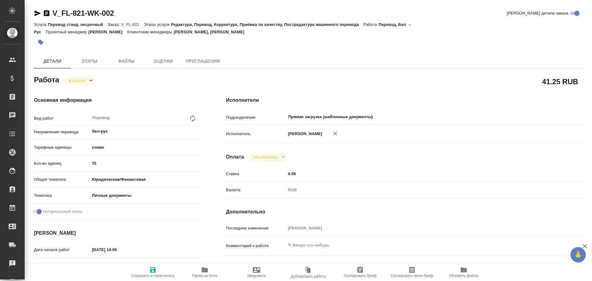
type textarea "x"
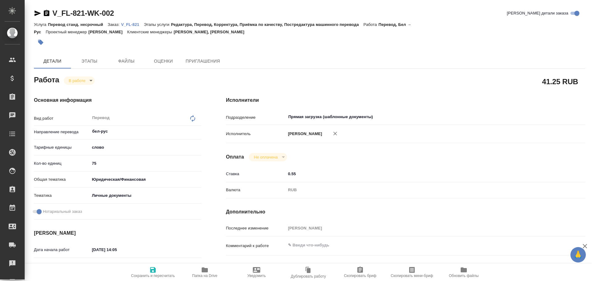
type textarea "x"
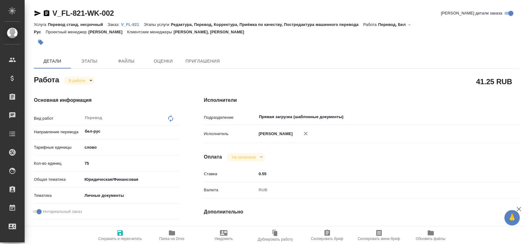
type textarea "x"
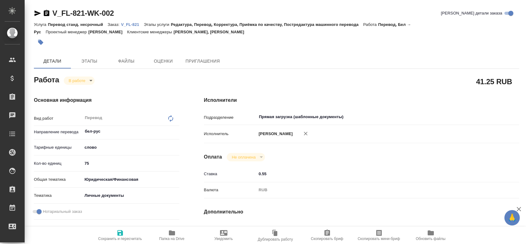
click at [174, 235] on icon "button" at bounding box center [172, 232] width 6 height 5
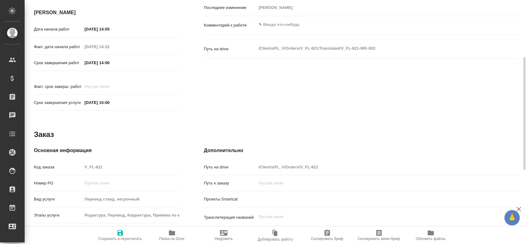
scroll to position [159, 0]
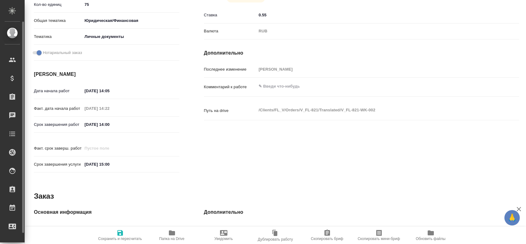
type textarea "x"
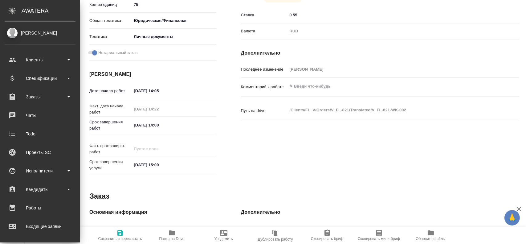
type textarea "x"
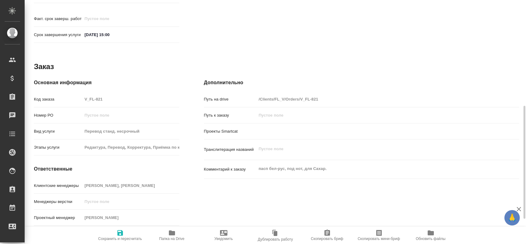
scroll to position [238, 0]
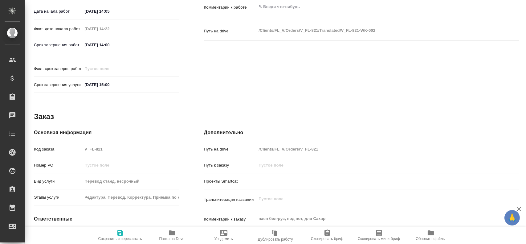
click at [70, 146] on div "Код заказа V_FL-821" at bounding box center [106, 149] width 145 height 11
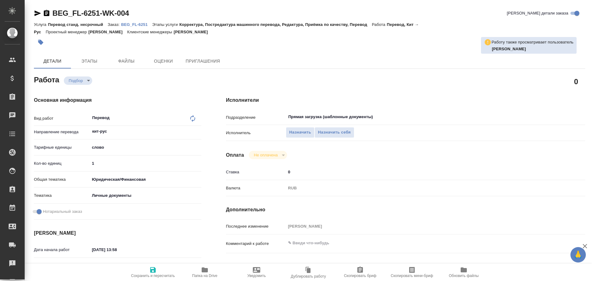
type textarea "x"
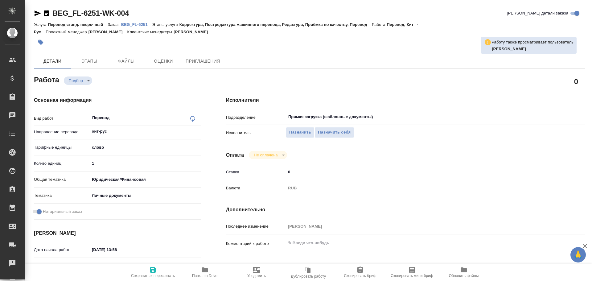
type textarea "x"
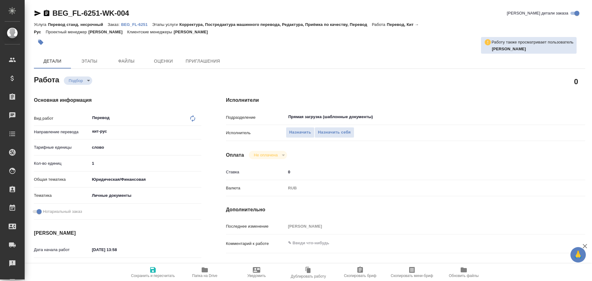
type textarea "x"
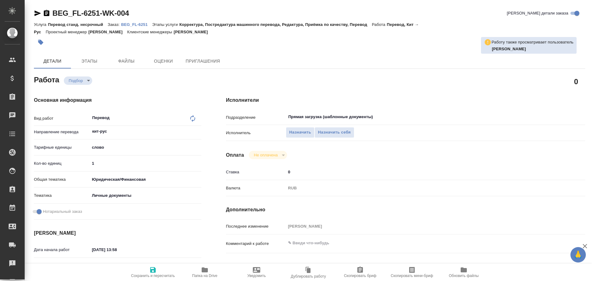
type textarea "x"
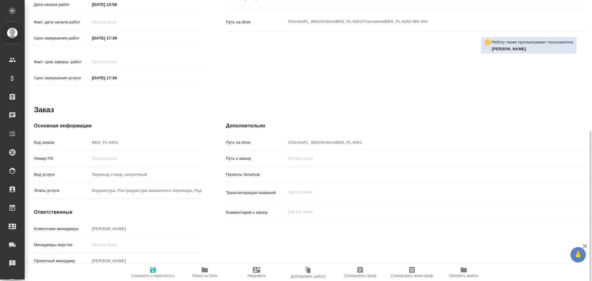
type textarea "x"
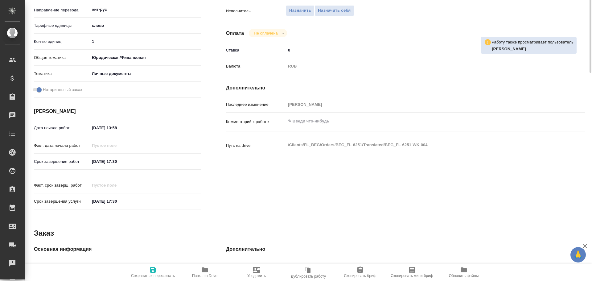
scroll to position [29, 0]
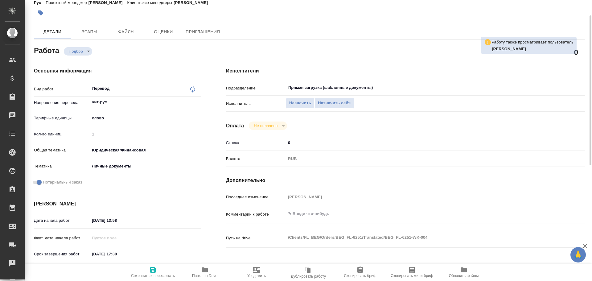
type textarea "x"
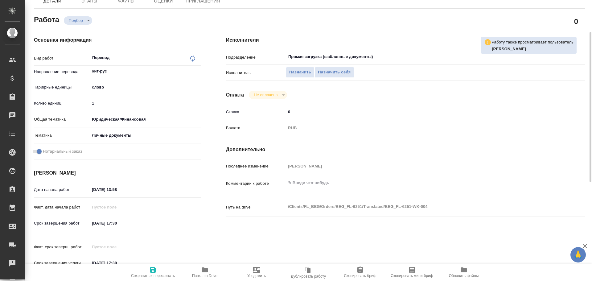
scroll to position [0, 0]
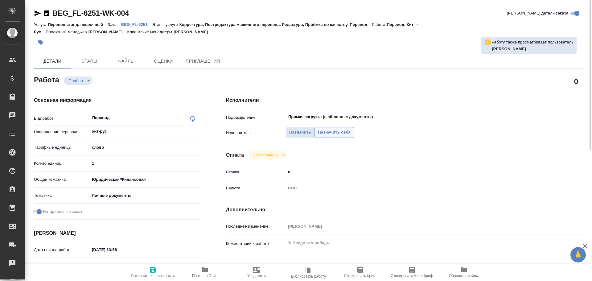
click at [347, 133] on span "Назначить себя" at bounding box center [334, 132] width 33 height 7
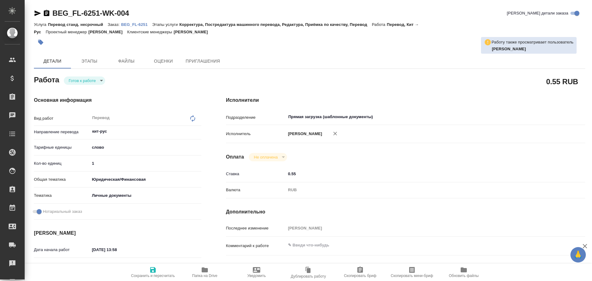
type textarea "x"
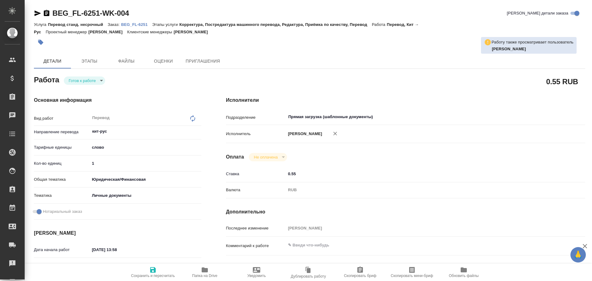
type textarea "x"
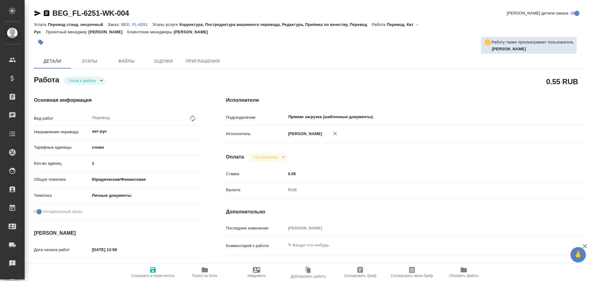
type textarea "x"
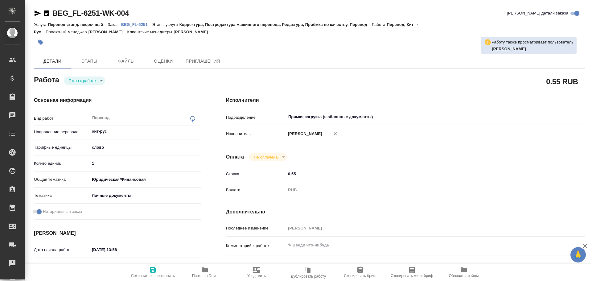
type textarea "x"
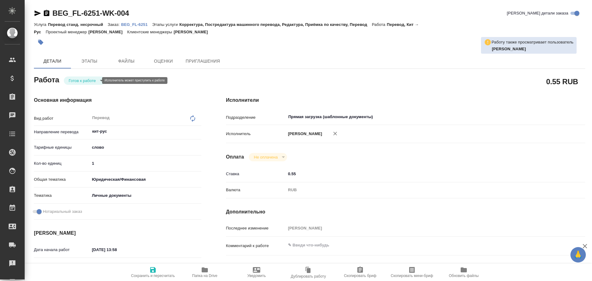
type textarea "x"
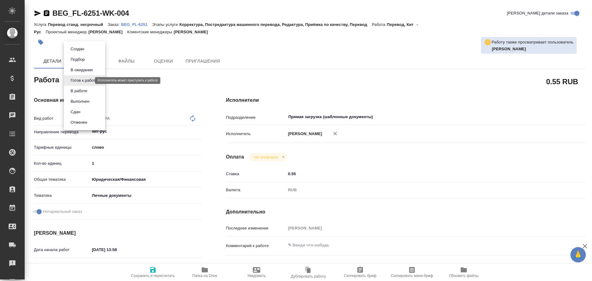
click at [85, 81] on body "🙏 .cls-1 fill:#fff; AWATERA [PERSON_NAME] Спецификации Заказы Чаты Todo Проекты…" at bounding box center [296, 140] width 592 height 281
click at [83, 88] on button "В работе" at bounding box center [79, 91] width 20 height 7
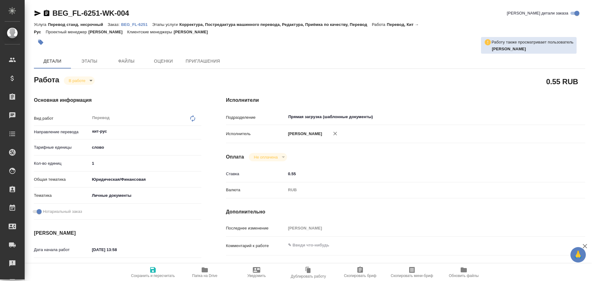
type textarea "x"
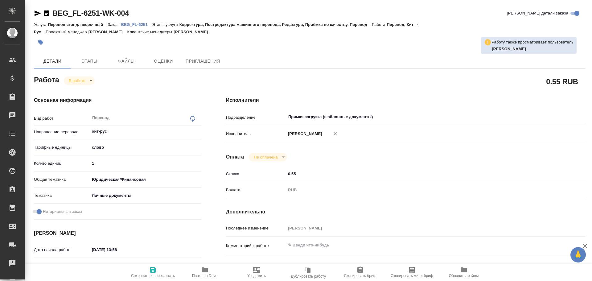
scroll to position [245, 0]
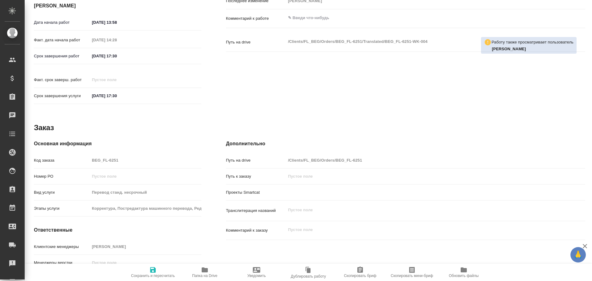
type textarea "x"
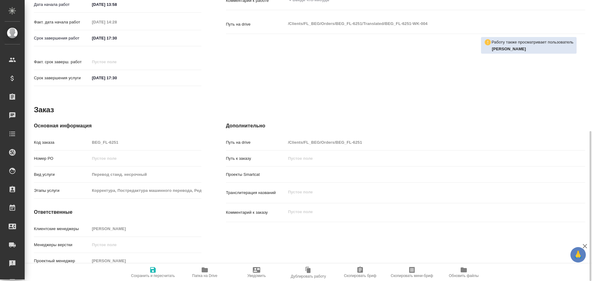
click at [199, 269] on span "Папка на Drive" at bounding box center [204, 272] width 44 height 12
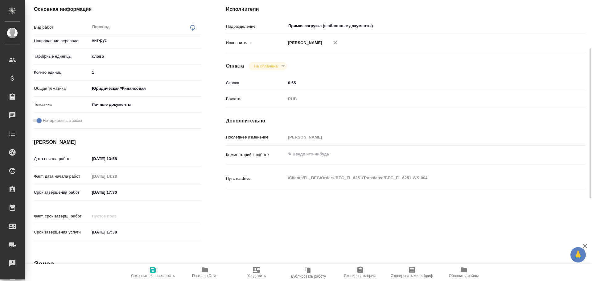
scroll to position [60, 0]
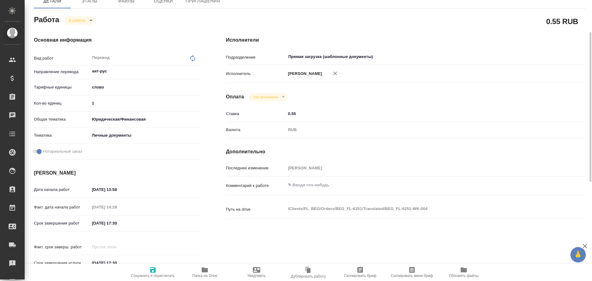
drag, startPoint x: 100, startPoint y: 106, endPoint x: 71, endPoint y: 104, distance: 28.7
click at [71, 104] on div "Кол-во единиц 1" at bounding box center [117, 103] width 167 height 11
type textarea "x"
type input "7"
type textarea "x"
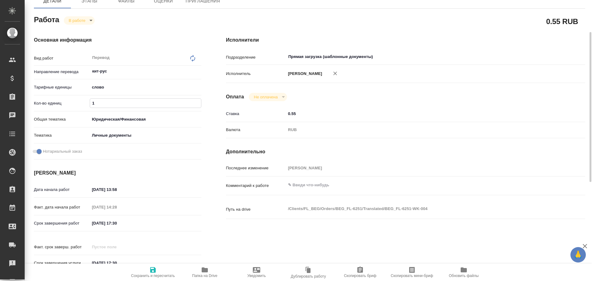
type textarea "x"
type input "75"
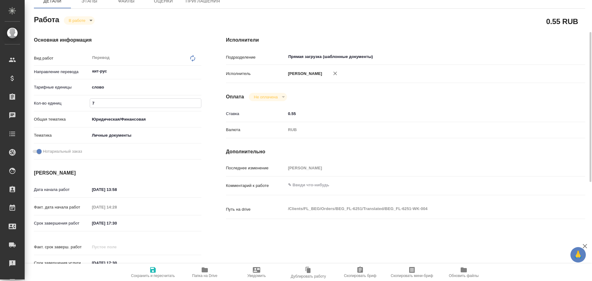
type textarea "x"
type input "75"
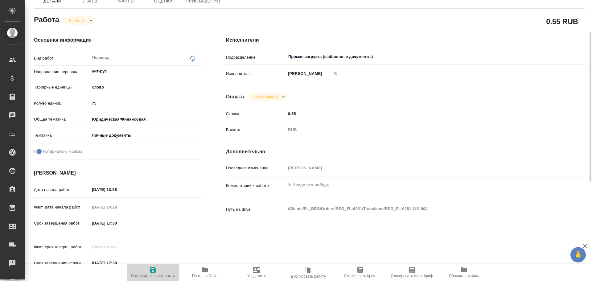
drag, startPoint x: 148, startPoint y: 267, endPoint x: 143, endPoint y: 264, distance: 5.4
click at [143, 264] on button "Сохранить и пересчитать" at bounding box center [153, 271] width 52 height 17
type textarea "x"
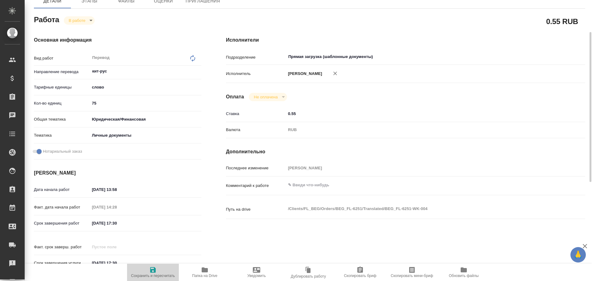
type textarea "x"
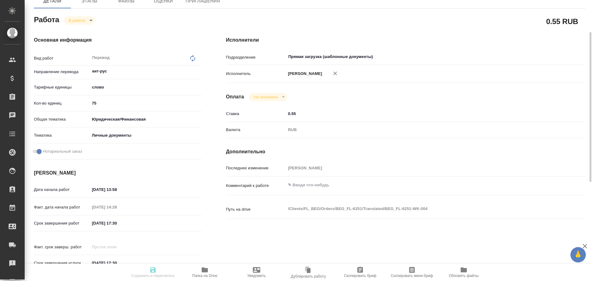
type textarea "x"
type input "inProgress"
type textarea "Перевод"
type textarea "x"
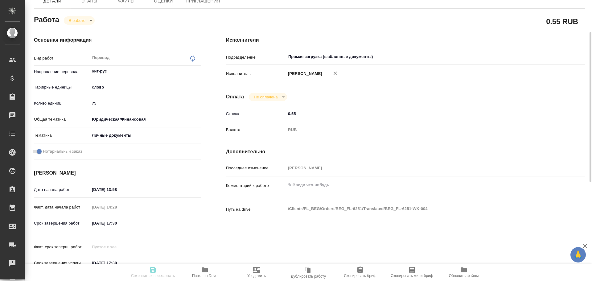
type input "кит-рус"
type input "5a8b1489cc6b4906c91bfd90"
type input "75"
type input "yr-fn"
type input "5a8b8b956a9677013d343cfe"
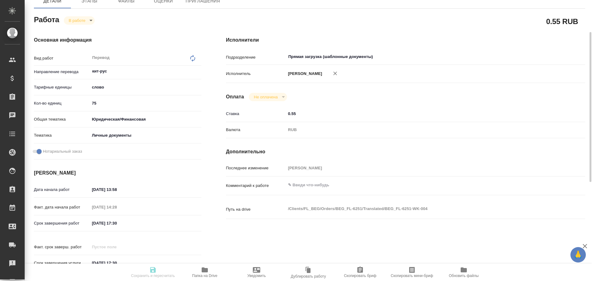
checkbox input "true"
type input "26.08.2025 13:58"
type input "26.08.2025 14:28"
type input "26.08.2025 17:30"
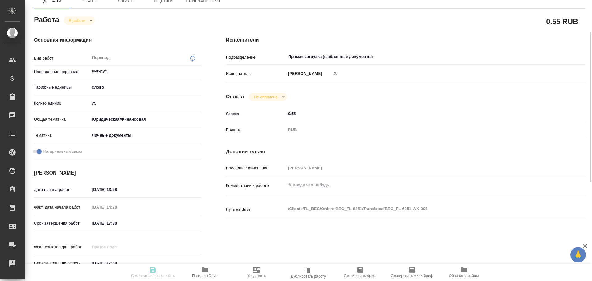
type input "Прямая загрузка (шаблонные документы)"
type input "notPayed"
type input "0.55"
type input "RUB"
type input "Гусев Александр"
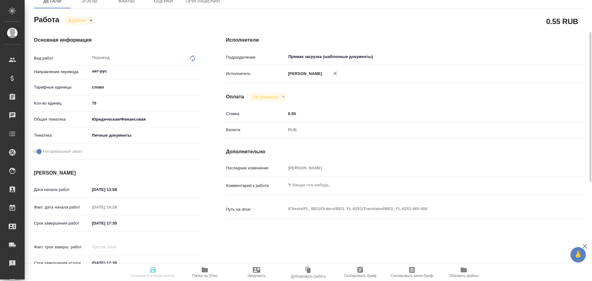
type textarea "x"
type textarea "/Clients/FL_BEG/Orders/BEG_FL-6251/Translated/BEG_FL-6251-WK-004"
type textarea "x"
type input "BEG_FL-6251"
type input "Перевод станд. несрочный"
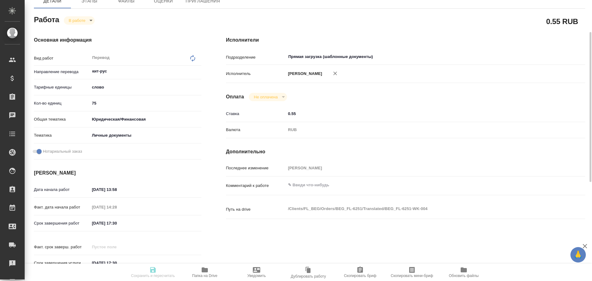
type input "Корректура, Постредактура машинного перевода, Редактура, Приёмка по качеству, П…"
type input "Антонова Кристина"
type input "/Clients/FL_BEG/Orders/BEG_FL-6251"
type textarea "x"
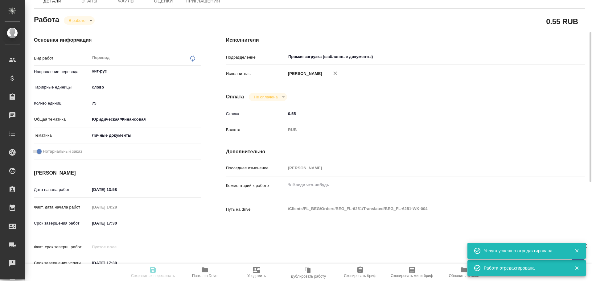
type textarea "x"
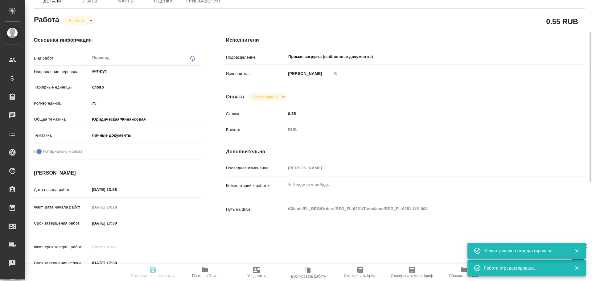
type textarea "x"
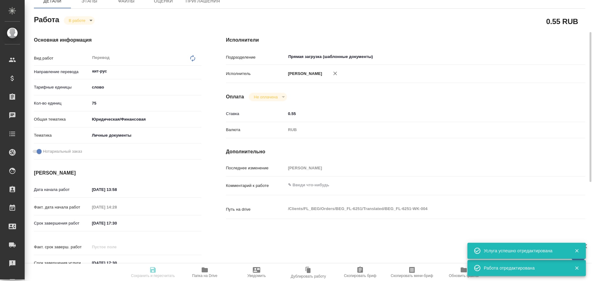
type textarea "x"
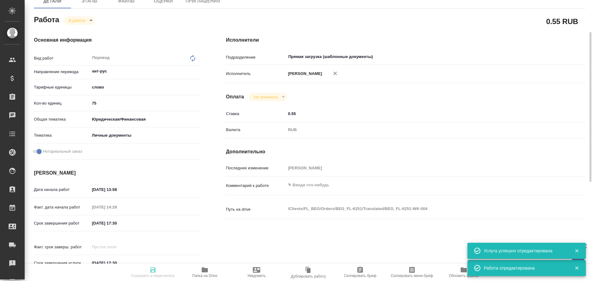
type textarea "x"
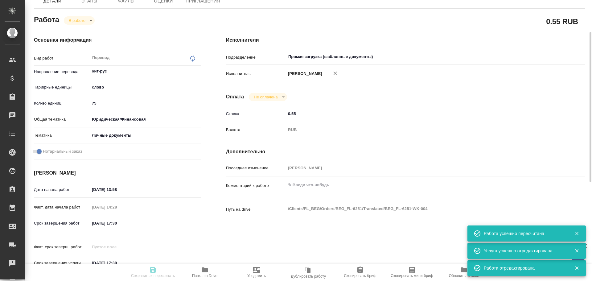
type input "inProgress"
type textarea "Перевод"
type textarea "x"
type input "кит-рус"
type input "5a8b1489cc6b4906c91bfd90"
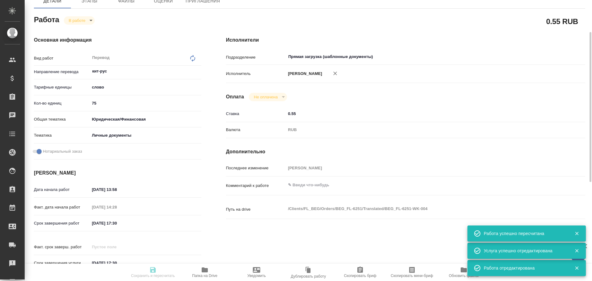
type input "75"
type input "yr-fn"
type input "5a8b8b956a9677013d343cfe"
checkbox input "true"
type input "26.08.2025 13:58"
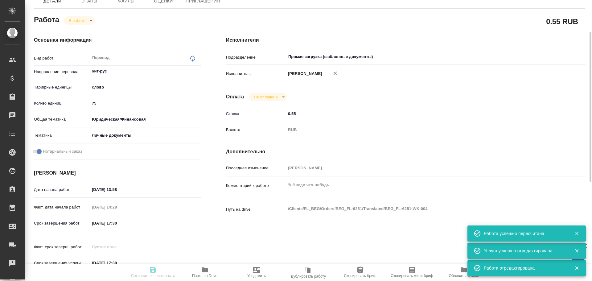
type input "26.08.2025 14:28"
type input "26.08.2025 17:30"
type input "Прямая загрузка (шаблонные документы)"
type input "notPayed"
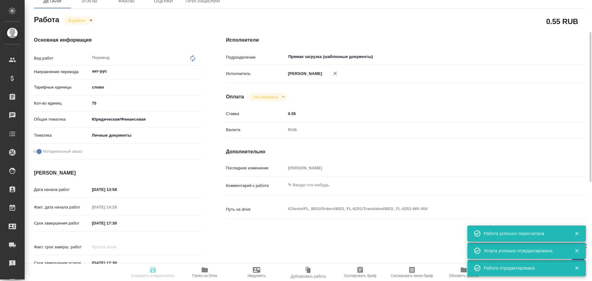
type input "0.55"
type input "RUB"
type input "Гусев Александр"
type textarea "x"
type textarea "/Clients/FL_BEG/Orders/BEG_FL-6251/Translated/BEG_FL-6251-WK-004"
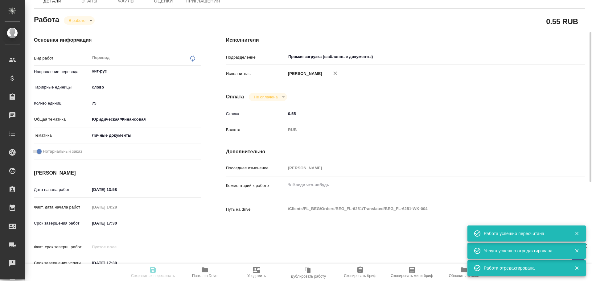
type textarea "x"
type input "BEG_FL-6251"
type input "Перевод станд. несрочный"
type input "Корректура, Постредактура машинного перевода, Редактура, Приёмка по качеству, П…"
type input "Антонова Кристина"
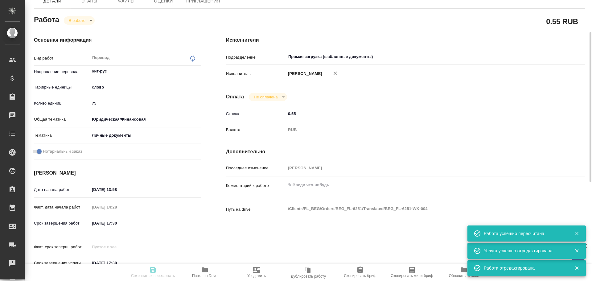
type input "/Clients/FL_BEG/Orders/BEG_FL-6251"
type textarea "x"
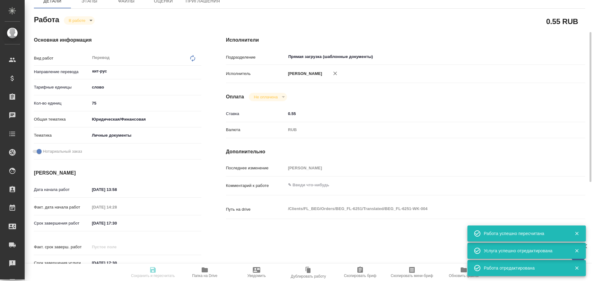
type textarea "x"
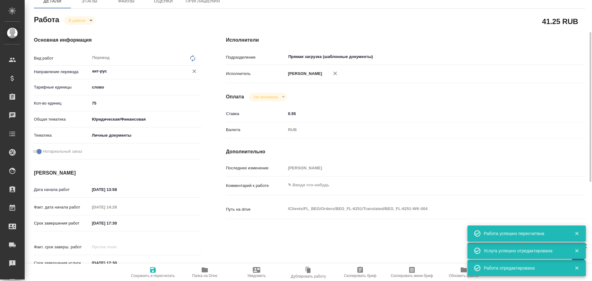
type textarea "x"
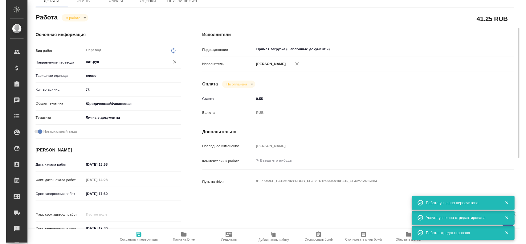
scroll to position [0, 0]
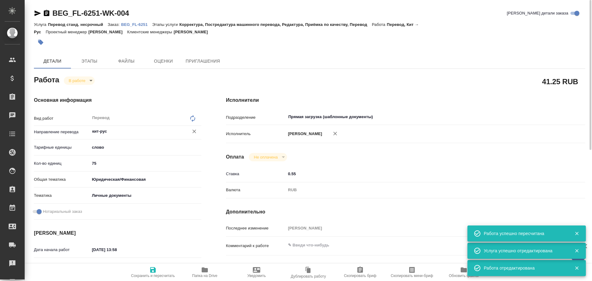
type textarea "x"
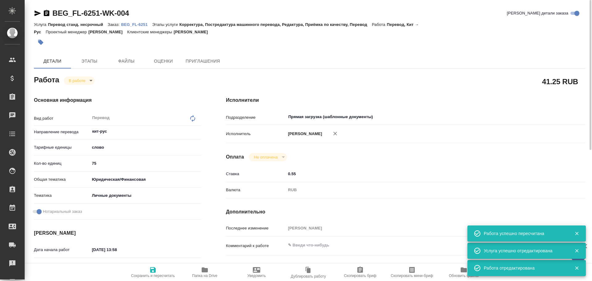
type textarea "x"
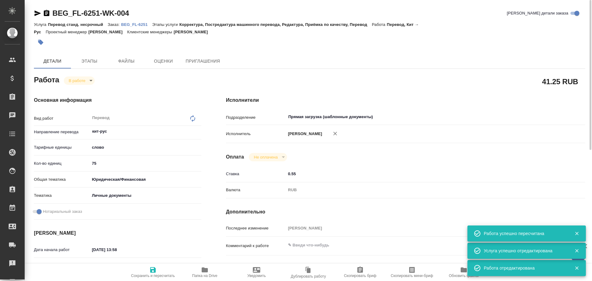
type textarea "x"
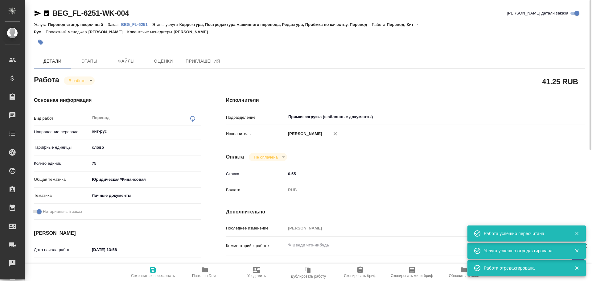
type textarea "x"
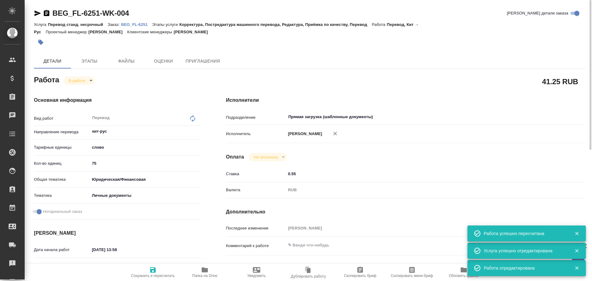
type textarea "x"
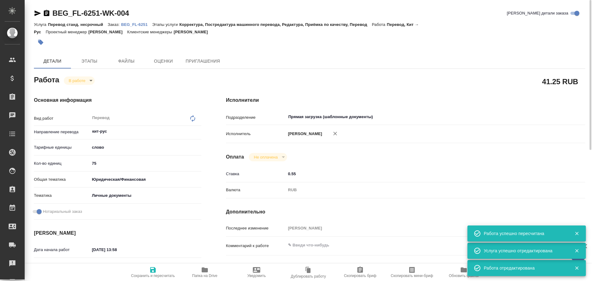
type textarea "x"
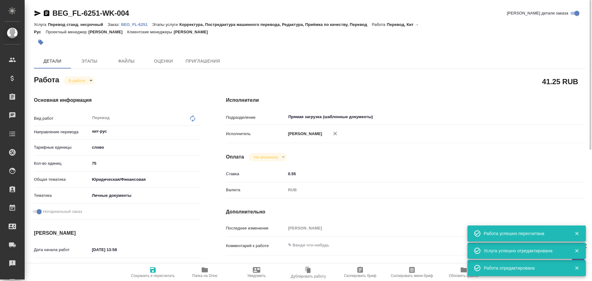
type textarea "x"
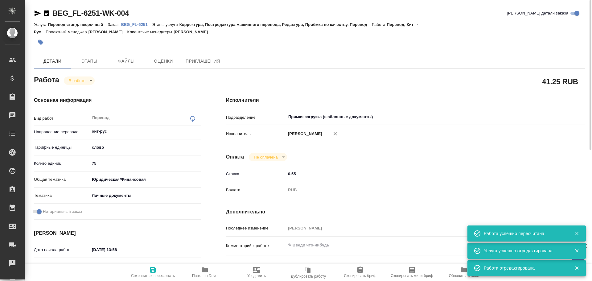
type textarea "x"
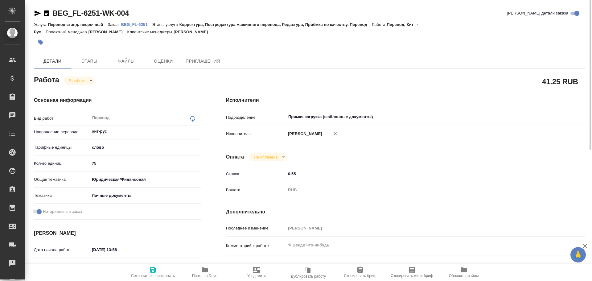
type textarea "x"
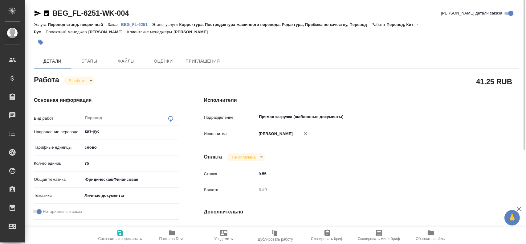
type textarea "x"
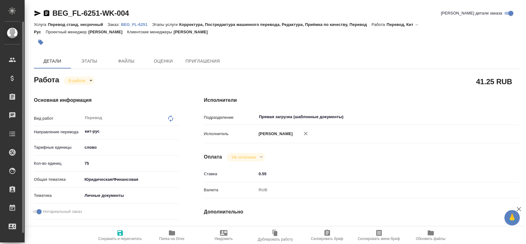
type textarea "x"
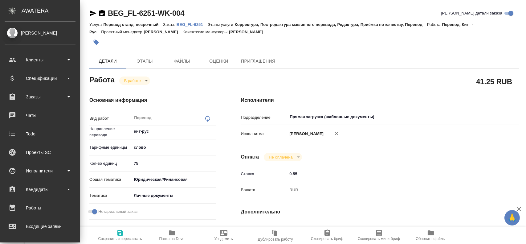
type textarea "x"
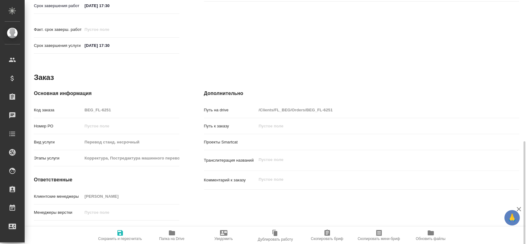
scroll to position [287, 0]
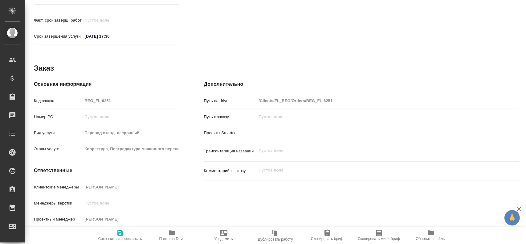
click at [169, 231] on icon "button" at bounding box center [172, 232] width 6 height 5
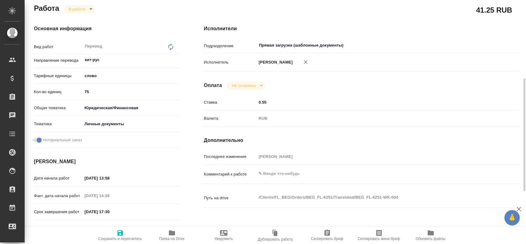
scroll to position [10, 0]
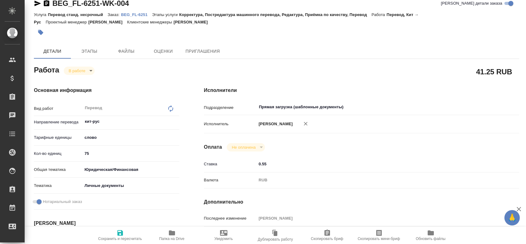
click at [83, 76] on div "Основная информация Вид работ Перевод x ​ Направление перевода кит-рус ​ Тарифн…" at bounding box center [107, 205] width 170 height 263
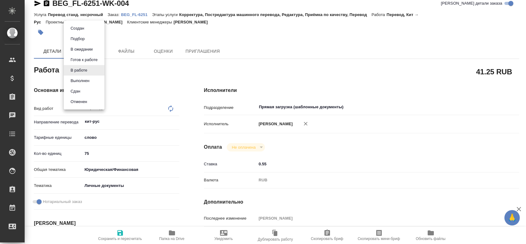
click at [83, 72] on body "🙏 .cls-1 fill:#fff; AWATERA Gusev Alexandr Клиенты Спецификации Заказы 0 Чаты T…" at bounding box center [263, 122] width 526 height 244
click at [84, 93] on li "Сдан" at bounding box center [84, 91] width 41 height 10
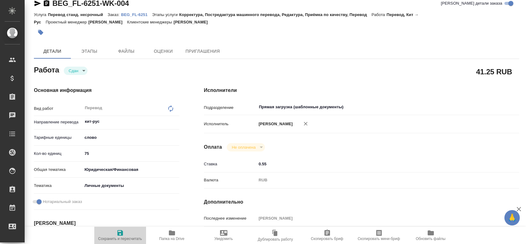
click at [129, 235] on span "Сохранить и пересчитать" at bounding box center [120, 235] width 44 height 12
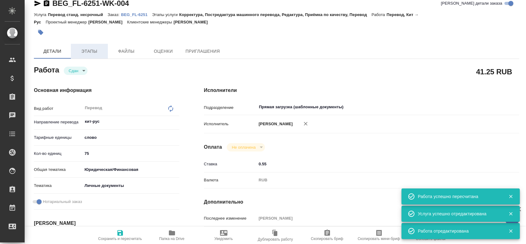
click at [88, 54] on span "Этапы" at bounding box center [90, 51] width 30 height 8
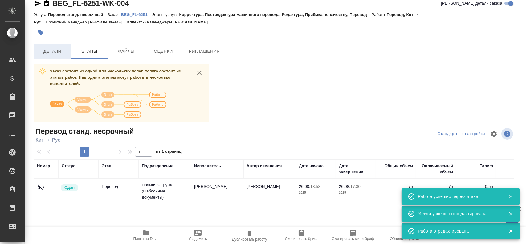
click at [62, 53] on span "Детали" at bounding box center [53, 51] width 30 height 8
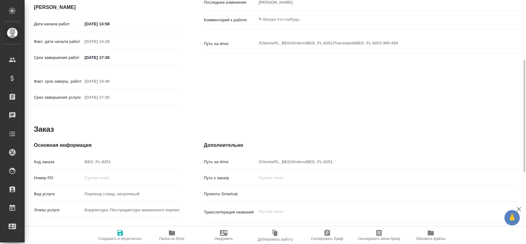
scroll to position [256, 0]
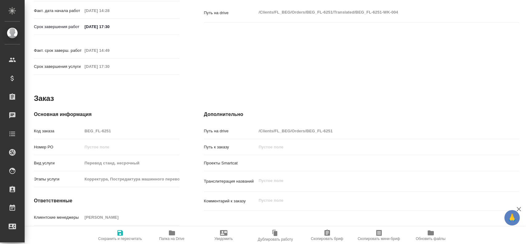
click at [61, 125] on div "Код заказа BEG_FL-6251" at bounding box center [106, 130] width 145 height 11
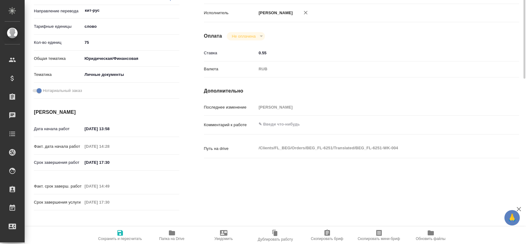
scroll to position [0, 0]
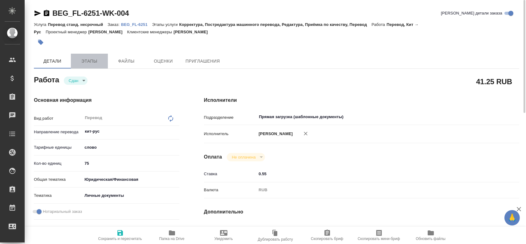
click at [82, 60] on span "Этапы" at bounding box center [90, 61] width 30 height 8
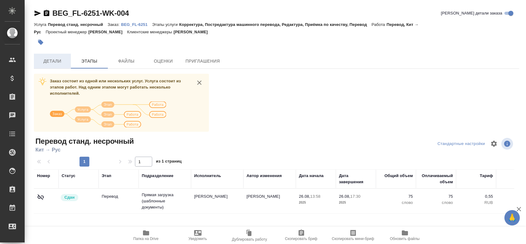
click at [51, 60] on span "Детали" at bounding box center [53, 61] width 30 height 8
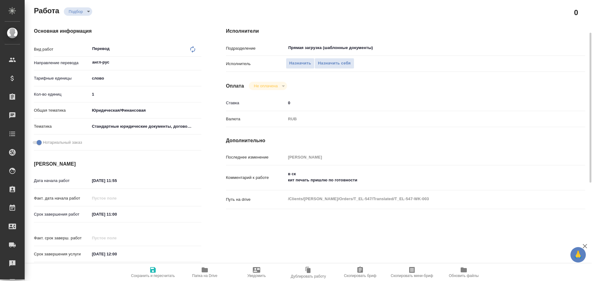
type textarea "x"
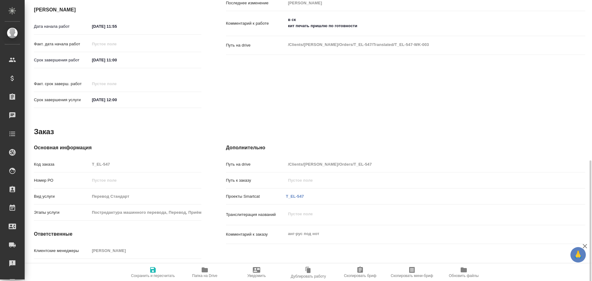
scroll to position [245, 0]
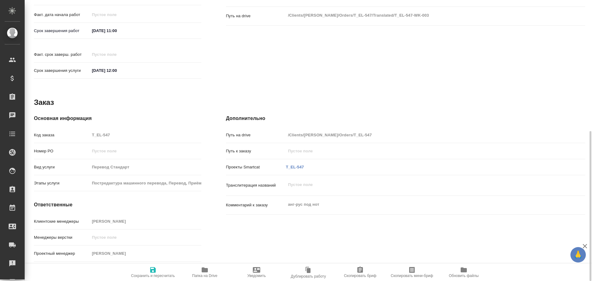
type textarea "x"
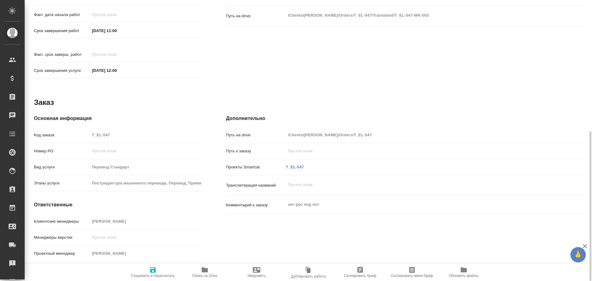
type textarea "x"
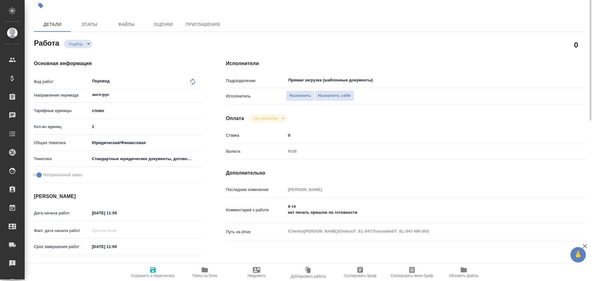
scroll to position [0, 0]
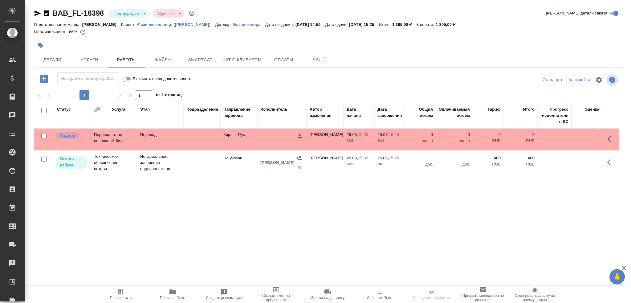
click at [201, 149] on td at bounding box center [201, 140] width 37 height 22
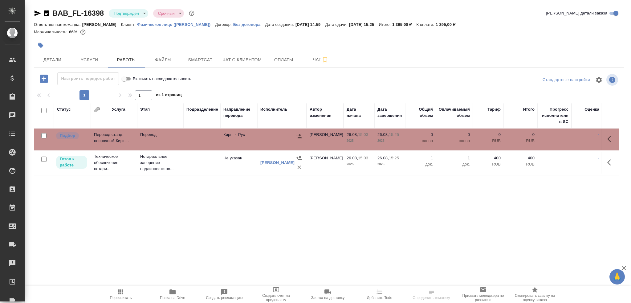
click at [201, 149] on td at bounding box center [201, 140] width 37 height 22
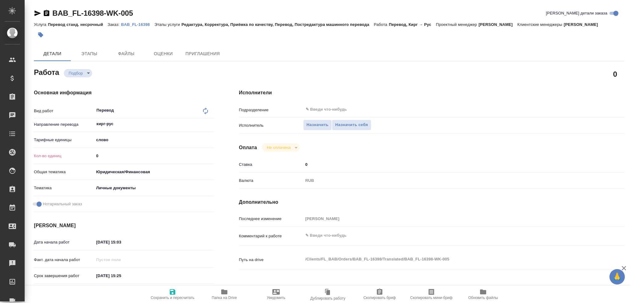
type textarea "x"
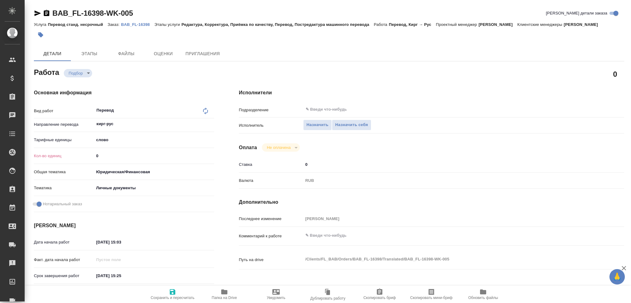
type textarea "x"
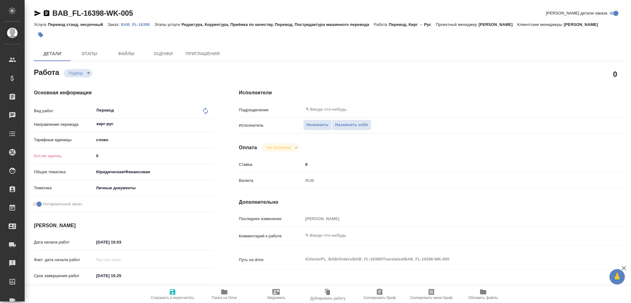
type textarea "x"
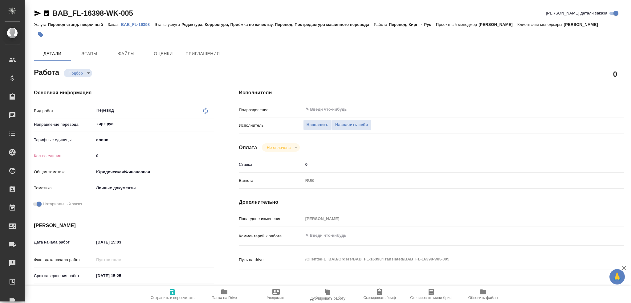
type textarea "x"
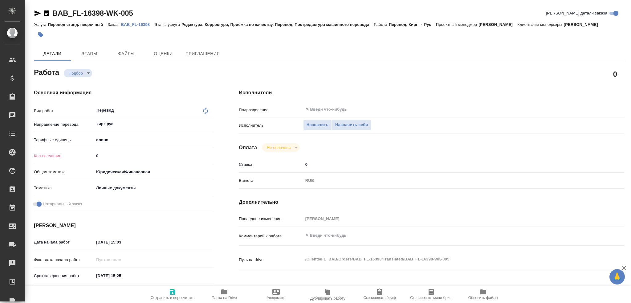
scroll to position [215, 0]
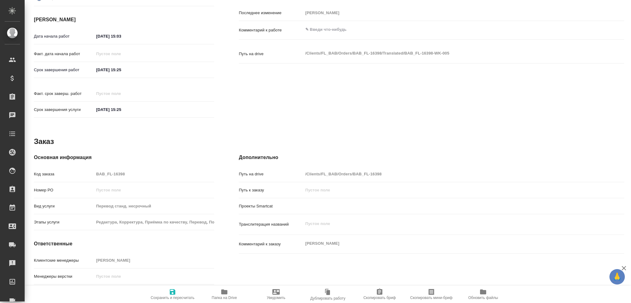
type textarea "x"
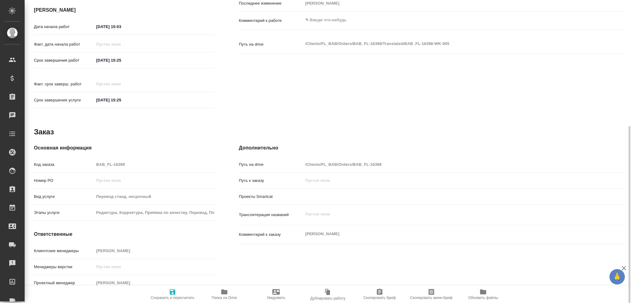
type textarea "x"
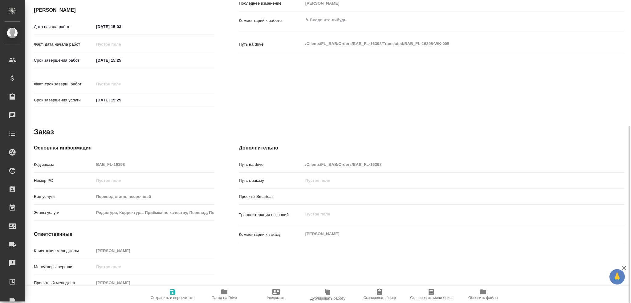
type textarea "x"
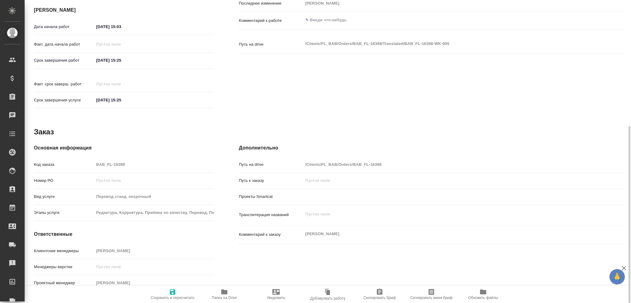
click at [214, 297] on span "Папка на Drive" at bounding box center [224, 298] width 25 height 4
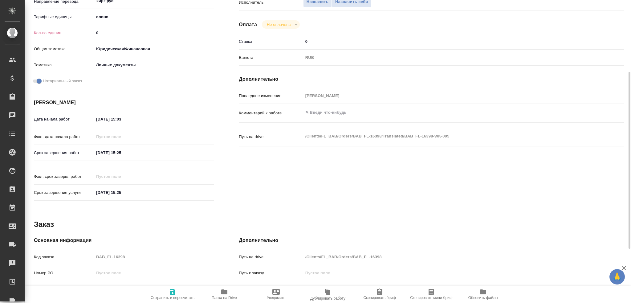
scroll to position [61, 0]
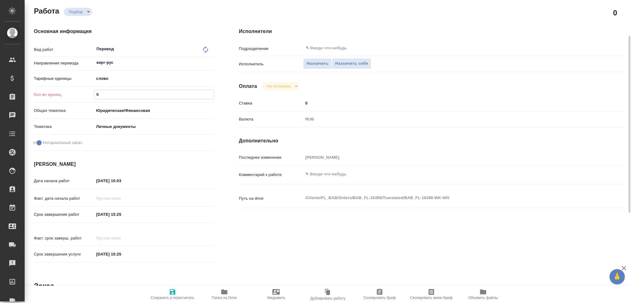
drag, startPoint x: 97, startPoint y: 95, endPoint x: 64, endPoint y: 94, distance: 33.0
click at [65, 94] on div "Кол-во единиц 0" at bounding box center [124, 94] width 180 height 11
type textarea "x"
type input "7"
type textarea "x"
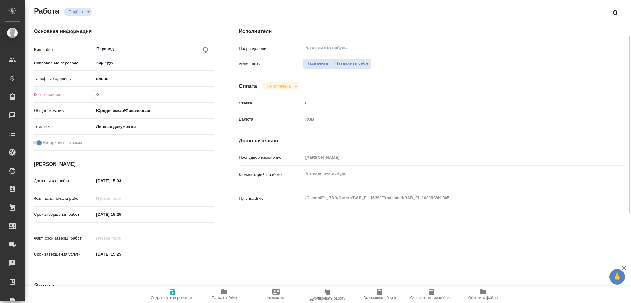
type textarea "x"
type input "75"
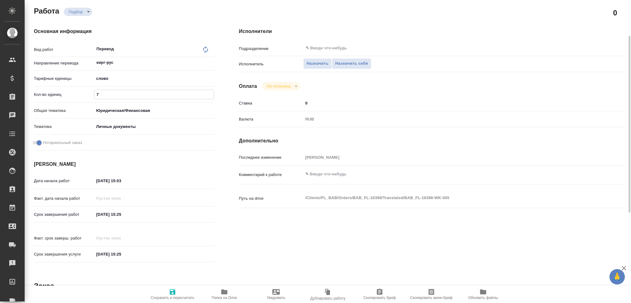
type textarea "x"
type input "75"
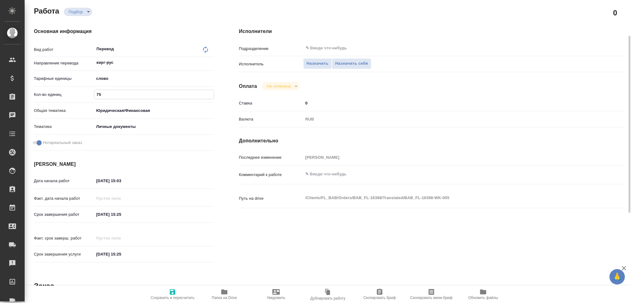
click at [173, 290] on icon "button" at bounding box center [172, 291] width 7 height 7
type textarea "x"
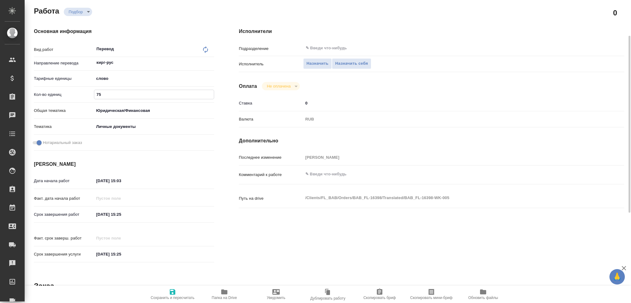
type textarea "x"
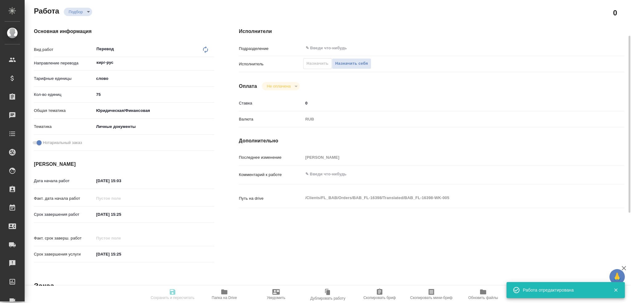
type textarea "x"
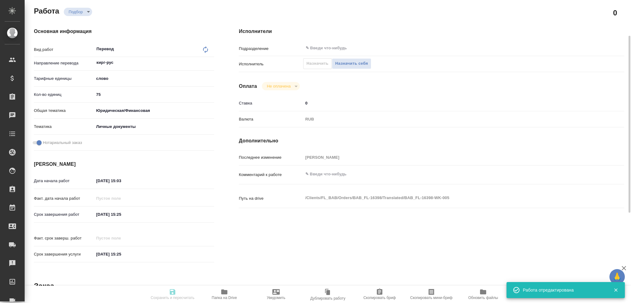
type input "recruiting"
type textarea "Перевод"
type textarea "x"
type input "кирг-рус"
type input "5a8b1489cc6b4906c91bfd90"
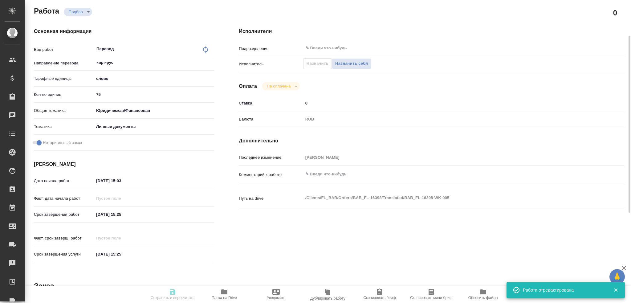
type input "75"
type input "yr-fn"
type input "5a8b8b956a9677013d343cfe"
checkbox input "true"
type input "[DATE] 15:03"
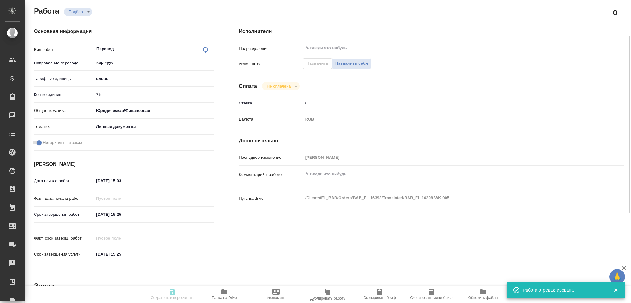
type input "[DATE] 15:25"
type input "notPayed"
type input "0"
type input "RUB"
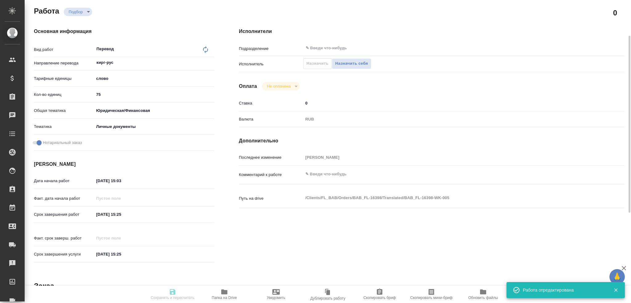
type input "[PERSON_NAME]"
type textarea "x"
type textarea "/Clients/FL_BAB/Orders/BAB_FL-16398/Translated/BAB_FL-16398-WK-005"
type textarea "x"
type input "BAB_FL-16398"
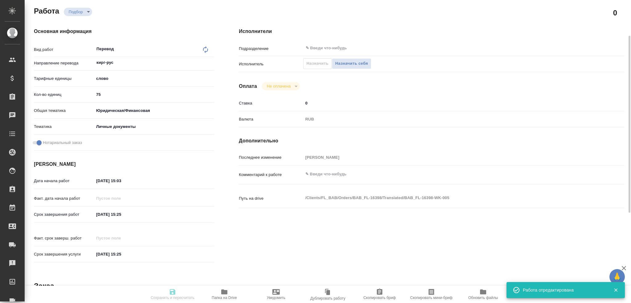
type input "Перевод станд. несрочный"
type input "Редактура, Корректура, Приёмка по качеству, Перевод, Постредактура машинного пе…"
type input "[PERSON_NAME]"
type input "/Clients/FL_BAB/Orders/BAB_FL-16398"
type textarea "x"
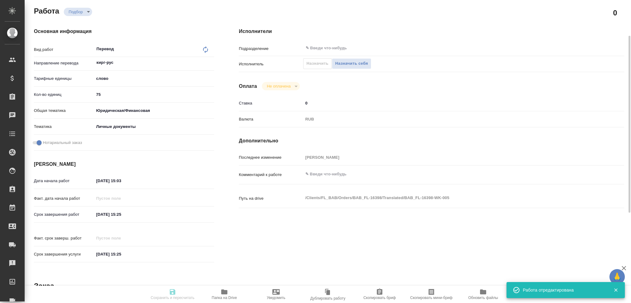
type textarea "[PERSON_NAME]"
type textarea "x"
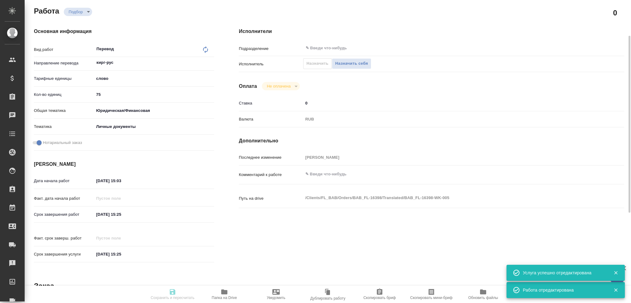
type textarea "x"
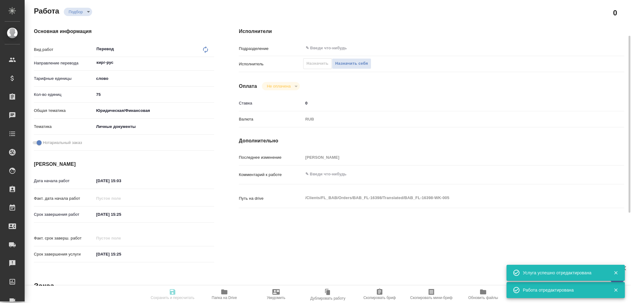
type textarea "x"
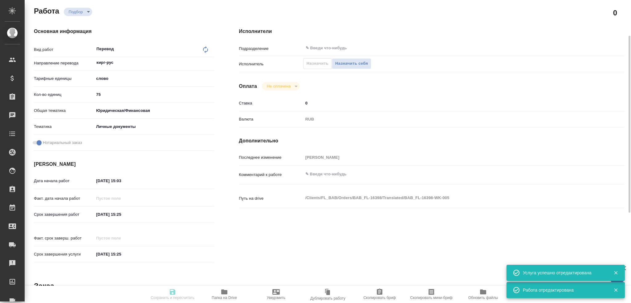
type textarea "x"
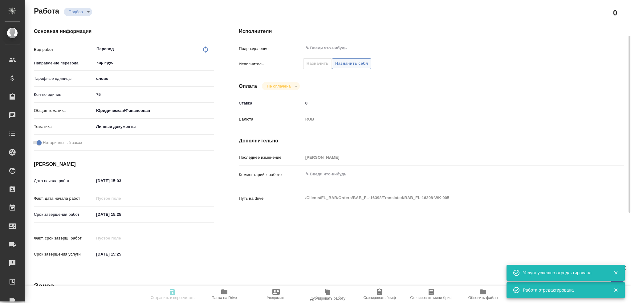
type input "recruiting"
type textarea "Перевод"
type textarea "x"
type input "кирг-рус"
type input "5a8b1489cc6b4906c91bfd90"
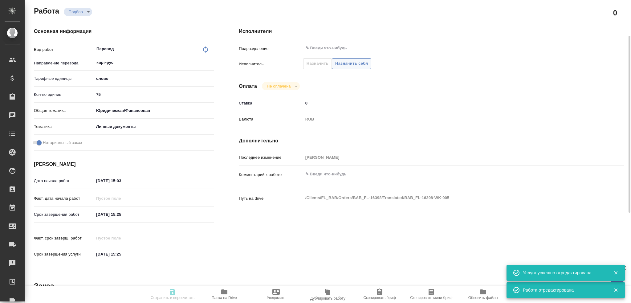
type input "75"
type input "yr-fn"
type input "5a8b8b956a9677013d343cfe"
checkbox input "true"
type input "[DATE] 15:03"
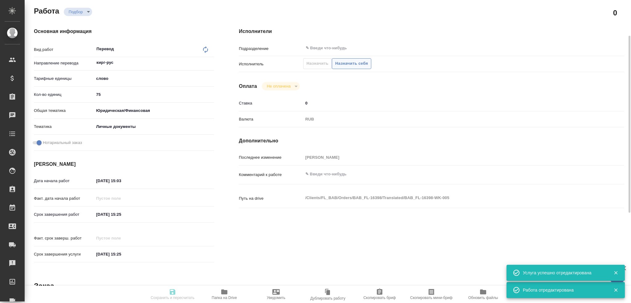
type input "[DATE] 15:25"
type input "notPayed"
type input "0"
type input "RUB"
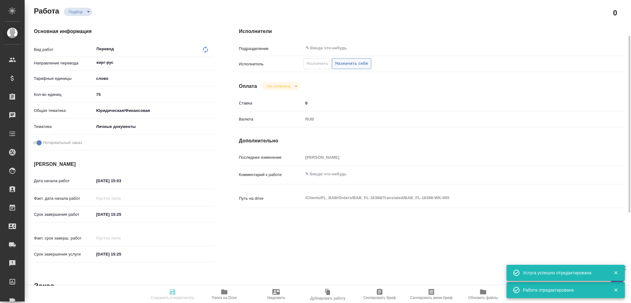
type input "[PERSON_NAME]"
type textarea "x"
type textarea "/Clients/FL_BAB/Orders/BAB_FL-16398/Translated/BAB_FL-16398-WK-005"
type textarea "x"
type input "BAB_FL-16398"
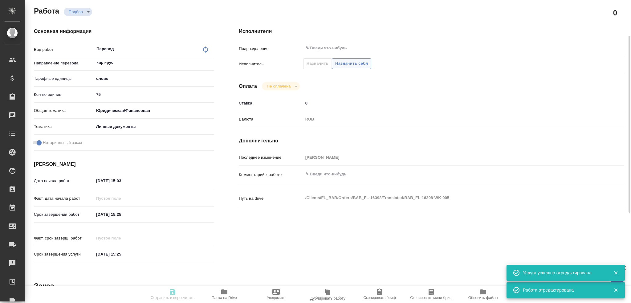
type input "Перевод станд. несрочный"
type input "Редактура, Корректура, Приёмка по качеству, Перевод, Постредактура машинного пе…"
type input "[PERSON_NAME]"
type input "/Clients/FL_BAB/Orders/BAB_FL-16398"
type textarea "x"
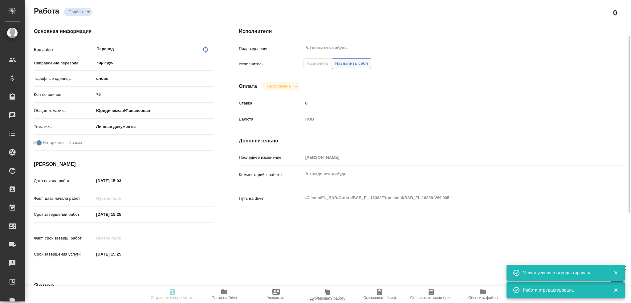
type textarea "[PERSON_NAME]"
type textarea "x"
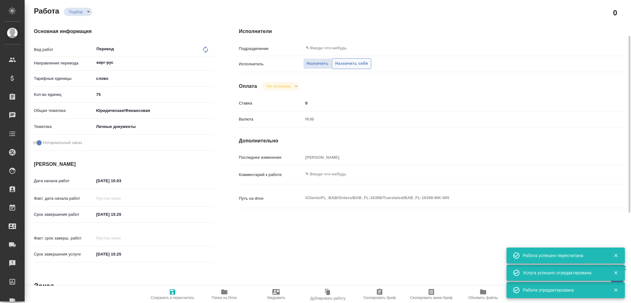
type textarea "x"
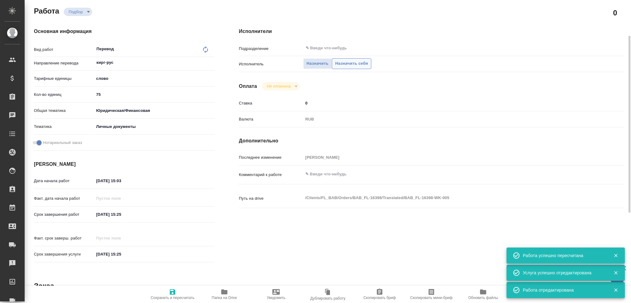
type textarea "x"
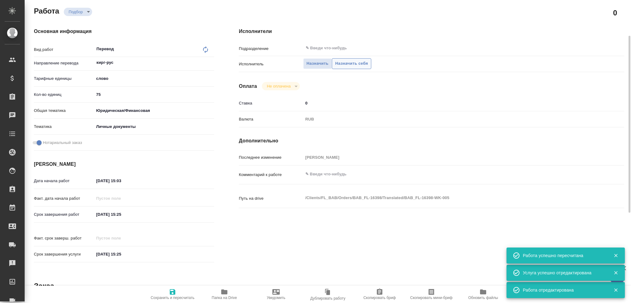
click at [345, 62] on span "Назначить себя" at bounding box center [351, 63] width 33 height 7
type textarea "x"
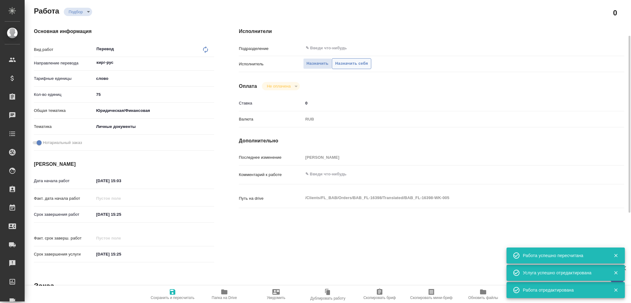
type textarea "x"
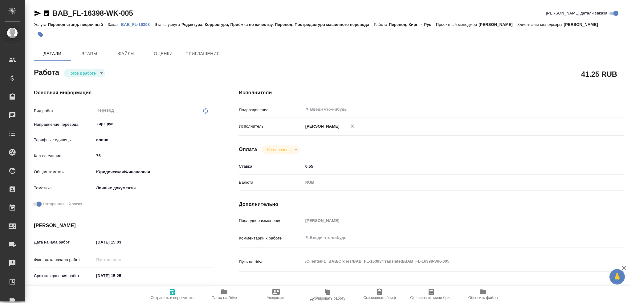
type textarea "x"
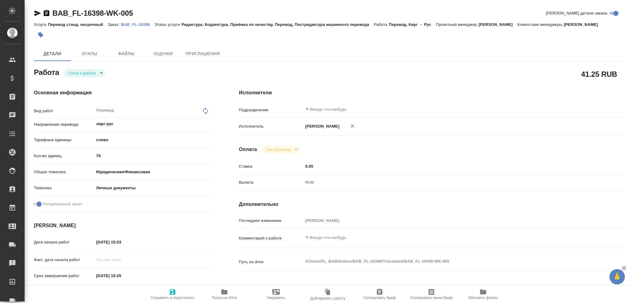
type textarea "x"
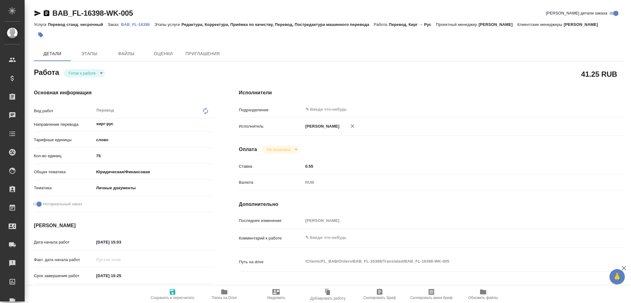
type textarea "x"
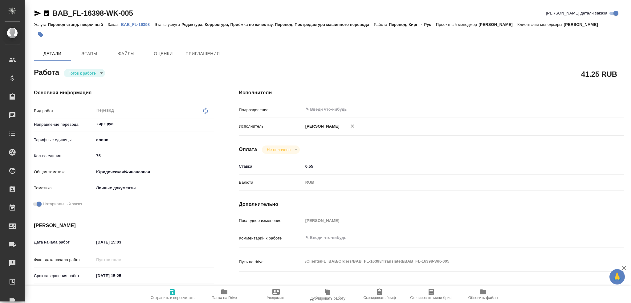
type textarea "x"
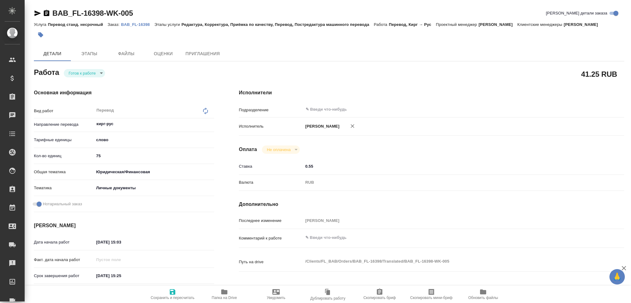
type textarea "x"
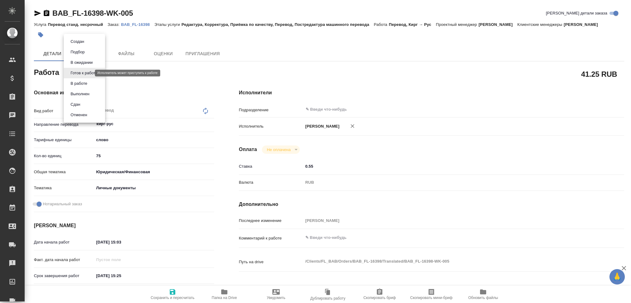
click at [77, 73] on body "🙏 .cls-1 fill:#fff; AWATERA [PERSON_NAME] Спецификации Заказы 0 Чаты Todo Проек…" at bounding box center [315, 151] width 631 height 303
click at [77, 84] on button "В работе" at bounding box center [79, 83] width 20 height 7
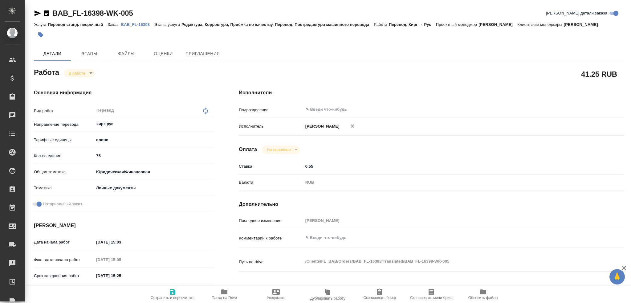
type textarea "x"
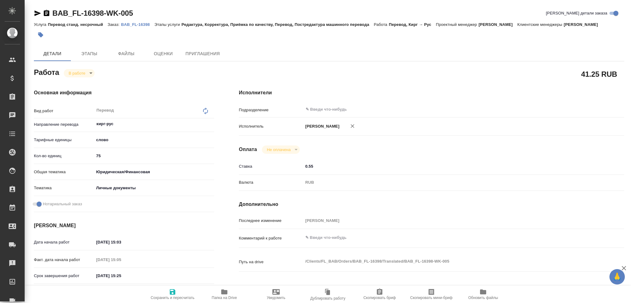
type textarea "x"
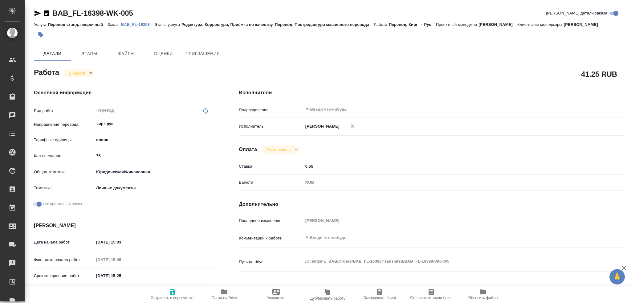
type textarea "x"
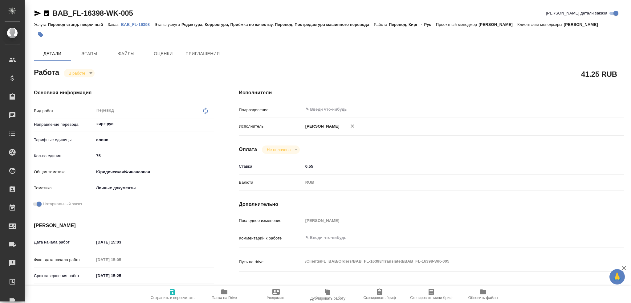
type textarea "x"
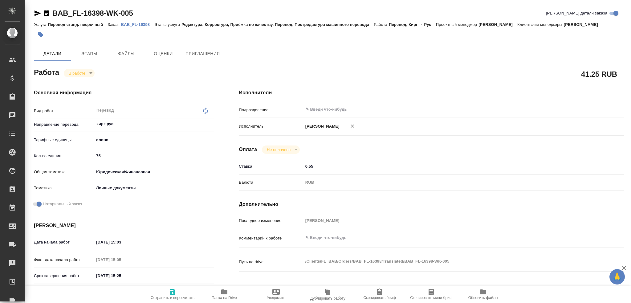
type textarea "x"
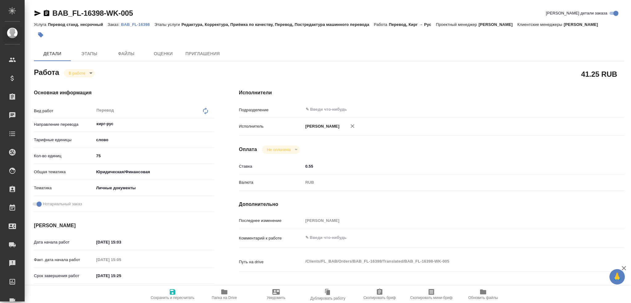
type textarea "x"
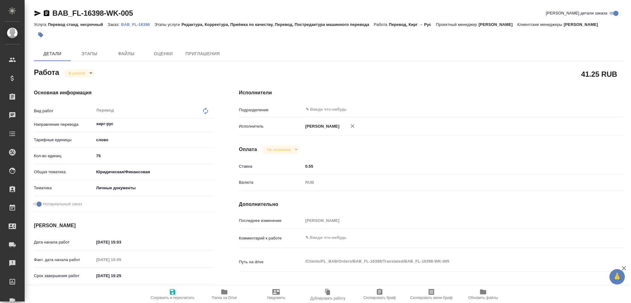
type textarea "x"
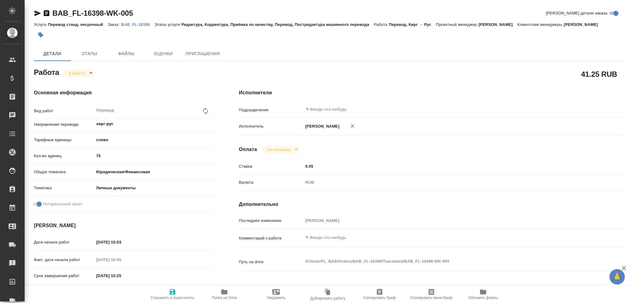
type textarea "x"
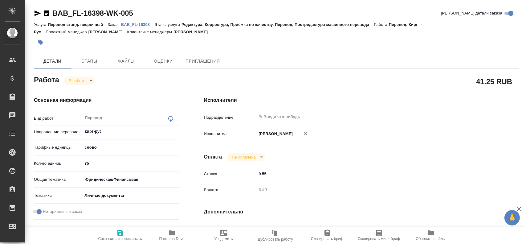
type textarea "x"
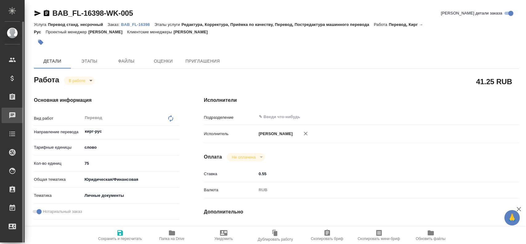
type textarea "x"
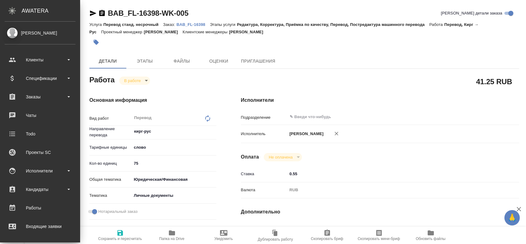
type textarea "x"
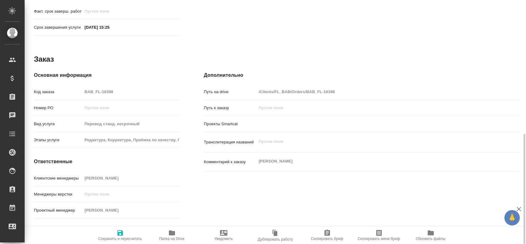
scroll to position [300, 0]
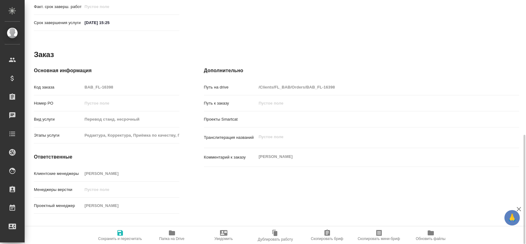
click at [176, 231] on span "Папка на Drive" at bounding box center [172, 235] width 44 height 12
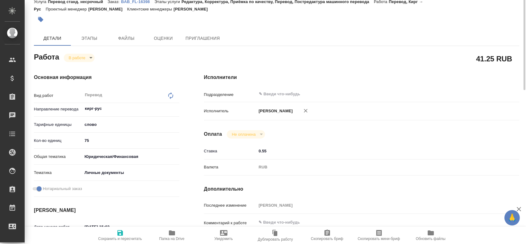
scroll to position [0, 0]
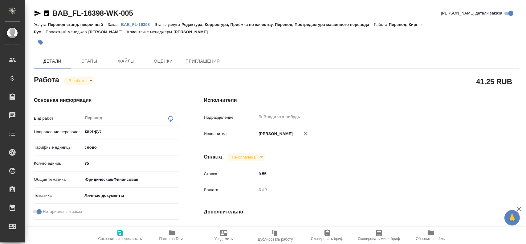
click at [84, 85] on div "Основная информация Вид работ Перевод x ​ Направление перевода кирг-рус ​ Тариф…" at bounding box center [107, 215] width 170 height 263
click at [81, 81] on body "🙏 .cls-1 fill:#fff; AWATERA [PERSON_NAME] Спецификации Заказы 0 Чаты Todo Проек…" at bounding box center [263, 122] width 526 height 244
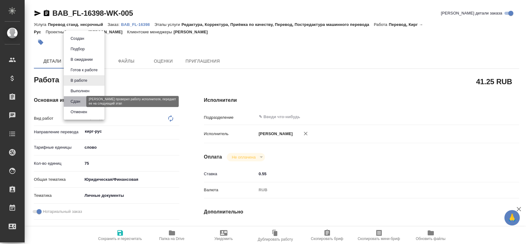
click at [80, 100] on button "Сдан" at bounding box center [75, 101] width 13 height 7
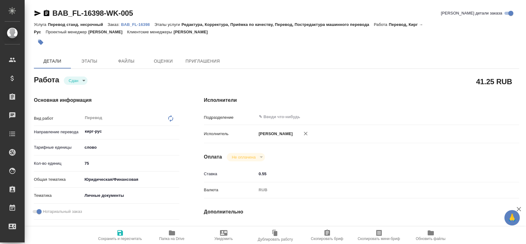
type textarea "x"
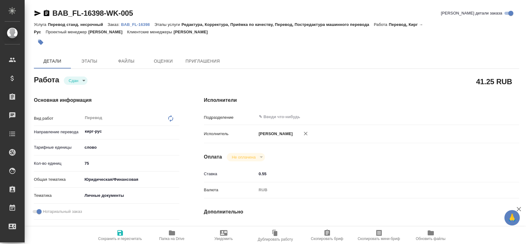
type textarea "x"
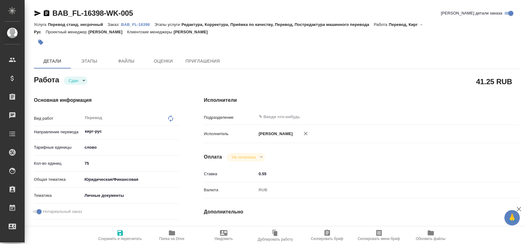
type textarea "x"
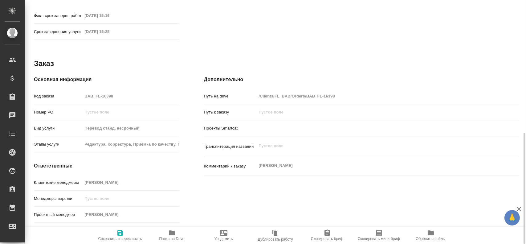
type textarea "x"
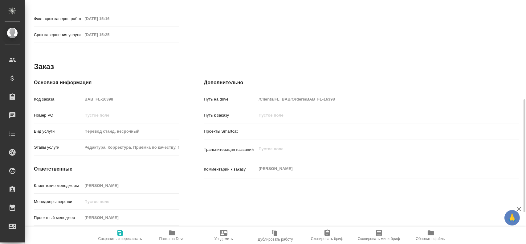
scroll to position [265, 0]
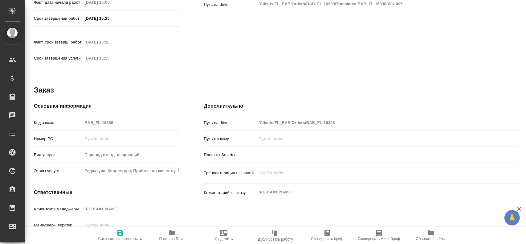
click at [73, 117] on div "Код заказа BAB_FL-16398" at bounding box center [106, 122] width 145 height 11
